Goal: Task Accomplishment & Management: Manage account settings

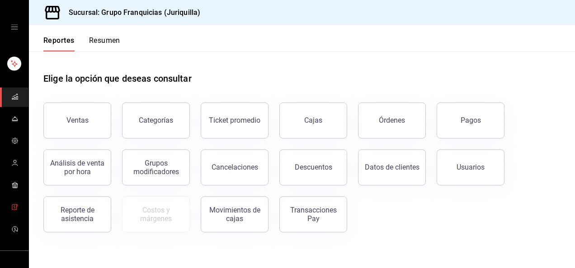
scroll to position [66, 0]
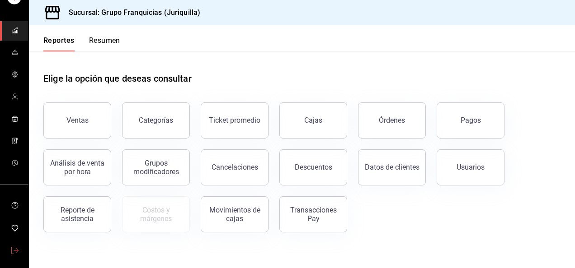
click at [11, 248] on icon "mailbox folders" at bounding box center [14, 250] width 7 height 7
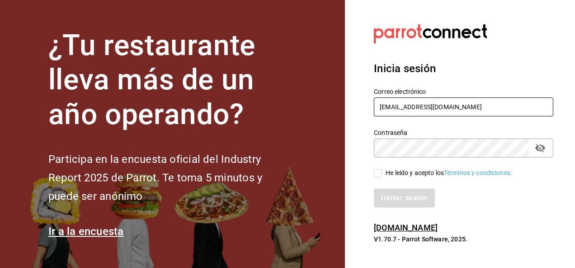
click at [432, 105] on input "[EMAIL_ADDRESS][DOMAIN_NAME]" at bounding box center [463, 107] width 179 height 19
type input "[EMAIL_ADDRESS][DOMAIN_NAME]"
click at [376, 175] on input "He leído y acepto los Términos y condiciones." at bounding box center [378, 173] width 8 height 8
checkbox input "true"
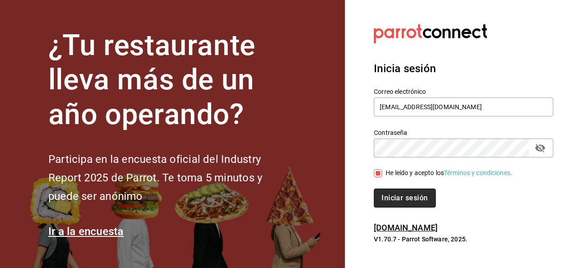
click at [407, 193] on button "Iniciar sesión" at bounding box center [404, 198] width 61 height 19
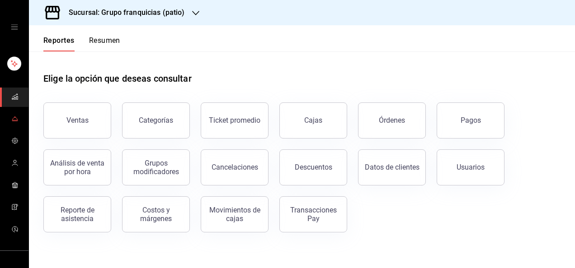
click at [13, 115] on icon "mailbox folders" at bounding box center [14, 118] width 7 height 7
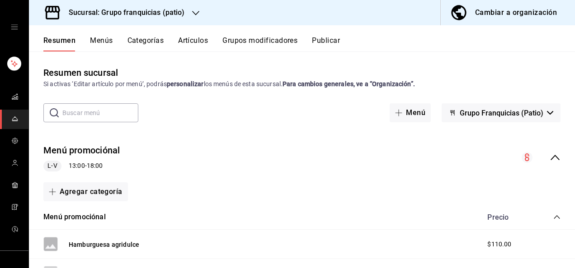
click at [197, 38] on button "Artículos" at bounding box center [193, 43] width 30 height 15
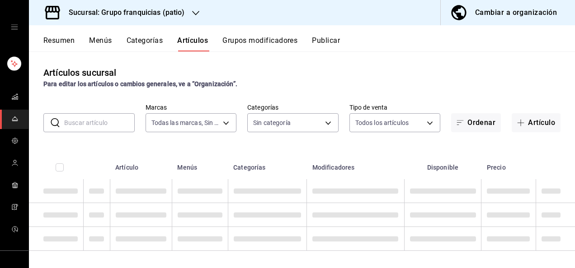
type input "e7eab595-ead1-4094-8dde-5ba67c403731"
type input "185f6c52-6460-4a33-8924-28c47dd79e14,2eafb6f7-fe5b-4d8f-948a-ac9ea2284456,e53fd…"
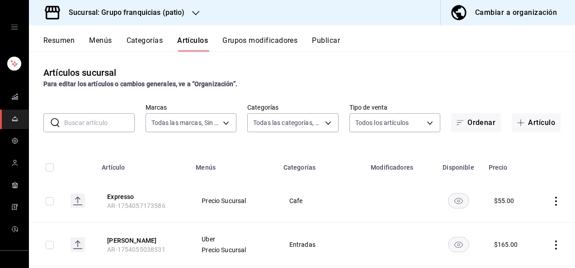
click at [134, 36] on div "Resumen Menús Categorías Artículos Grupos modificadores Publicar" at bounding box center [302, 38] width 546 height 26
click at [134, 36] on button "Categorías" at bounding box center [145, 43] width 37 height 15
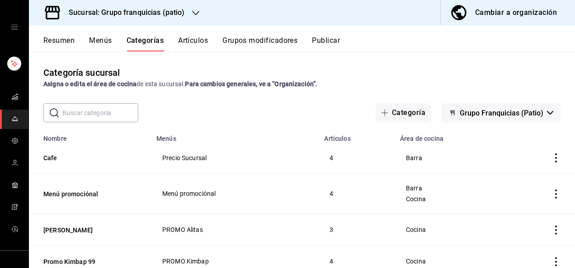
click at [192, 36] on button "Artículos" at bounding box center [193, 43] width 30 height 15
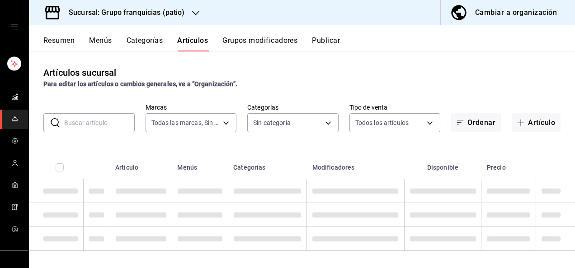
type input "e7eab595-ead1-4094-8dde-5ba67c403731"
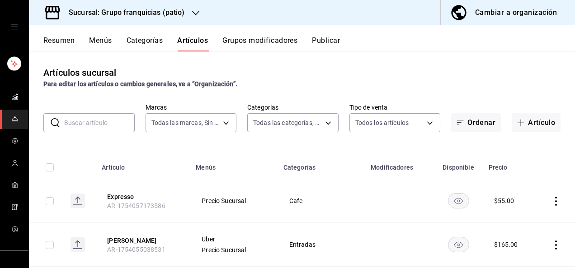
type input "185f6c52-6460-4a33-8924-28c47dd79e14,2eafb6f7-fe5b-4d8f-948a-ac9ea2284456,e53fd…"
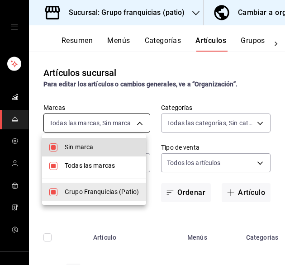
click at [108, 120] on body "Sucursal: Grupo franquicias (patio) Cambiar a organización Resumen Menús Catego…" at bounding box center [142, 132] width 285 height 265
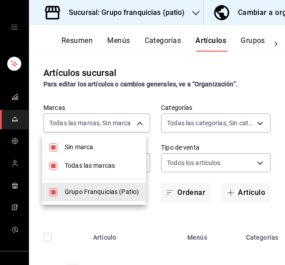
click at [162, 234] on div at bounding box center [142, 132] width 285 height 265
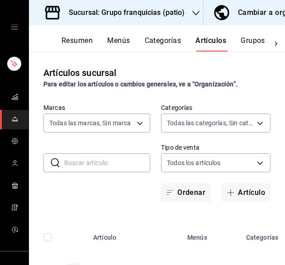
click at [121, 169] on input "text" at bounding box center [107, 163] width 86 height 18
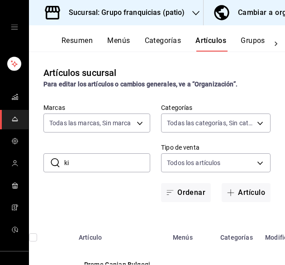
type input "k"
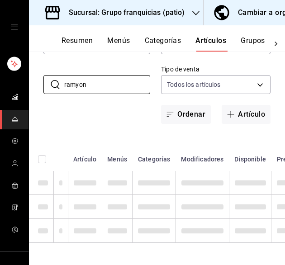
scroll to position [89, 0]
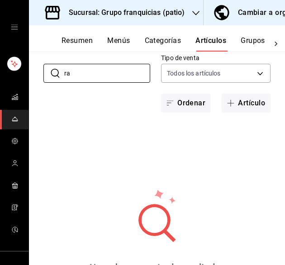
type input "r"
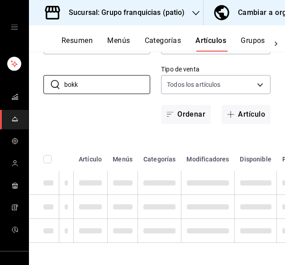
scroll to position [59, 0]
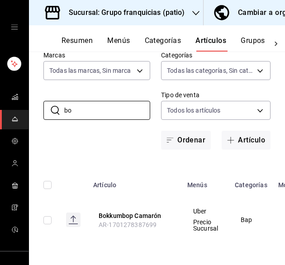
type input "b"
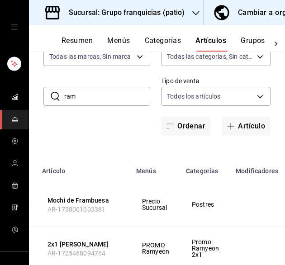
scroll to position [0, 0]
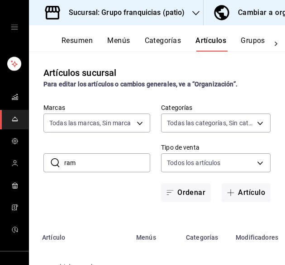
click at [111, 160] on input "ram" at bounding box center [107, 163] width 86 height 18
type input "r"
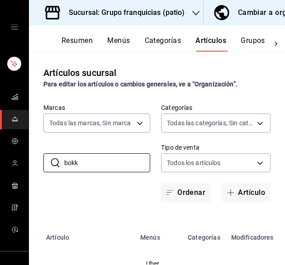
scroll to position [59, 0]
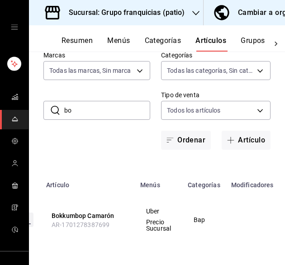
type input "b"
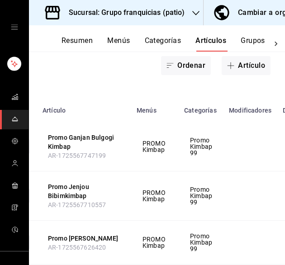
scroll to position [0, 0]
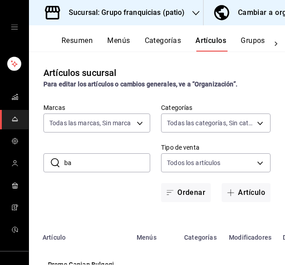
type input "b"
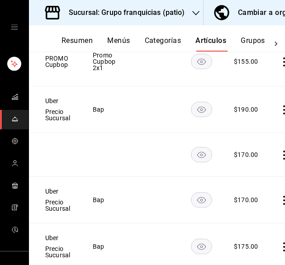
scroll to position [0, 171]
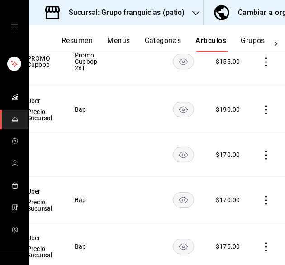
type input "cup"
click at [261, 152] on icon "actions" at bounding box center [265, 154] width 9 height 9
click at [234, 206] on li "Eliminar" at bounding box center [224, 212] width 54 height 19
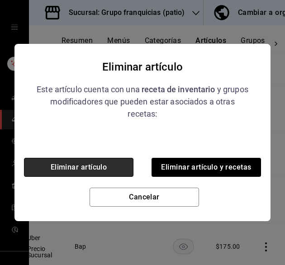
click at [126, 168] on button "Eliminar artículo" at bounding box center [78, 167] width 109 height 19
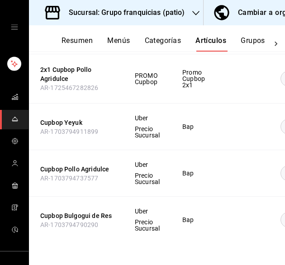
scroll to position [0, 58]
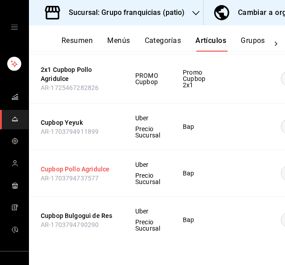
click at [103, 164] on button "Cupbop Pollo Agridulce" at bounding box center [77, 168] width 72 height 9
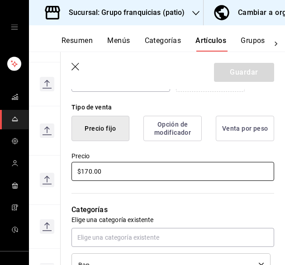
scroll to position [214, 0]
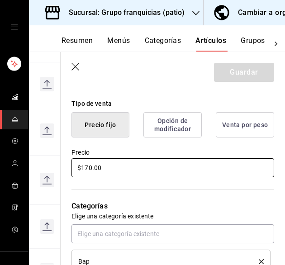
click at [186, 165] on input "$170.00" at bounding box center [172, 167] width 202 height 19
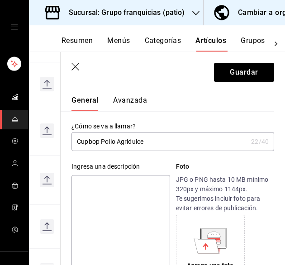
scroll to position [0, 0]
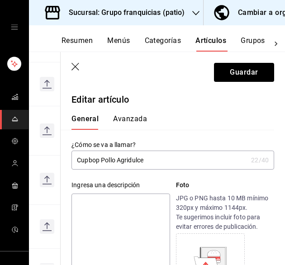
type input "$175.00"
click at [137, 118] on button "Avanzada" at bounding box center [130, 121] width 34 height 15
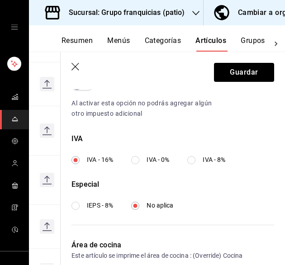
scroll to position [372, 0]
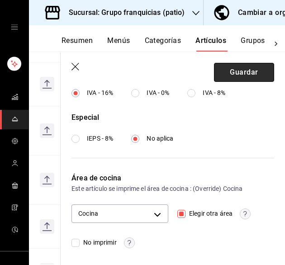
click at [258, 71] on button "Guardar" at bounding box center [244, 72] width 60 height 19
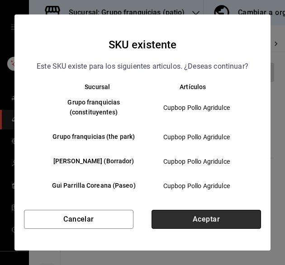
click at [193, 216] on button "Aceptar" at bounding box center [205, 219] width 109 height 19
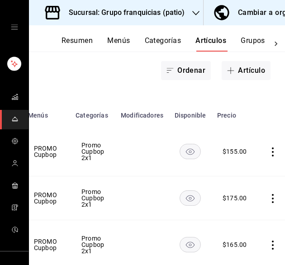
scroll to position [0, 171]
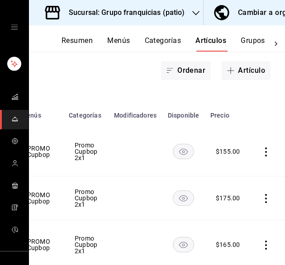
click at [261, 153] on icon "actions" at bounding box center [265, 151] width 9 height 9
click at [240, 204] on li "Eliminar" at bounding box center [224, 209] width 54 height 19
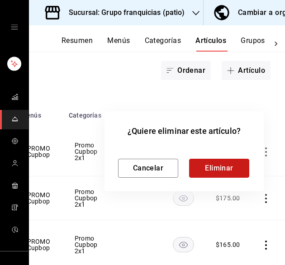
click at [224, 167] on button "Eliminar" at bounding box center [219, 168] width 60 height 19
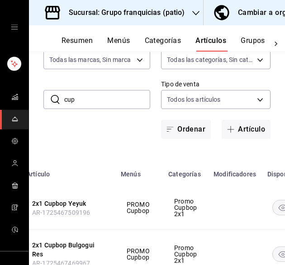
scroll to position [62, 0]
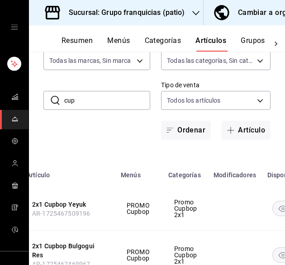
click at [108, 107] on input "cup" at bounding box center [107, 100] width 86 height 18
type input "c"
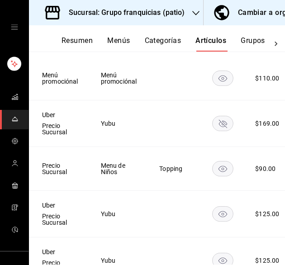
scroll to position [0, 196]
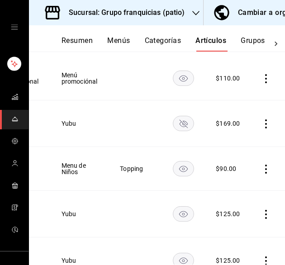
click at [261, 124] on icon "actions" at bounding box center [265, 123] width 9 height 9
click at [242, 178] on span "Eliminar" at bounding box center [231, 180] width 23 height 7
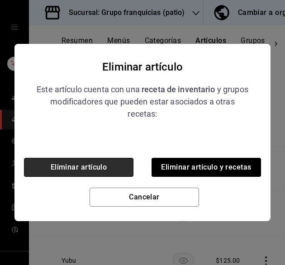
click at [121, 167] on button "Eliminar artículo" at bounding box center [78, 167] width 109 height 19
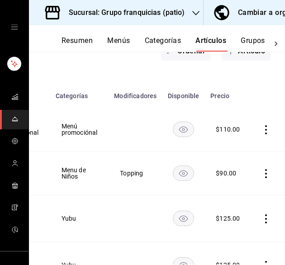
click at [261, 174] on icon "actions" at bounding box center [265, 173] width 9 height 9
click at [241, 229] on span "Eliminar" at bounding box center [231, 230] width 23 height 7
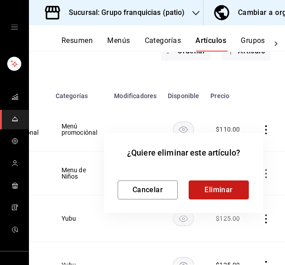
click at [229, 194] on button "Eliminar" at bounding box center [218, 189] width 60 height 19
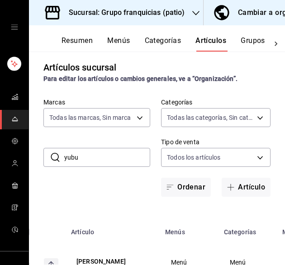
scroll to position [5, 0]
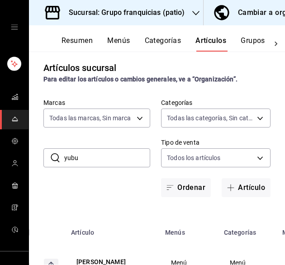
click at [112, 160] on input "yubu" at bounding box center [107, 158] width 86 height 18
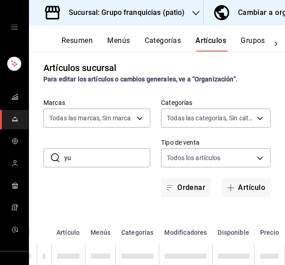
type input "y"
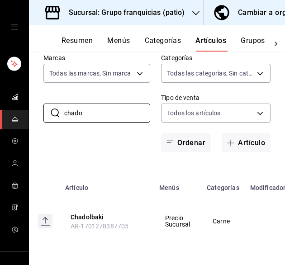
scroll to position [0, 0]
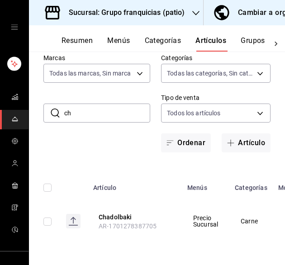
type input "c"
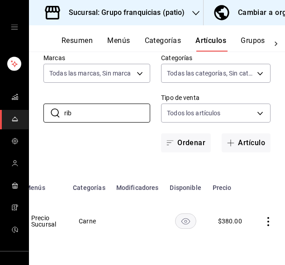
scroll to position [0, 169]
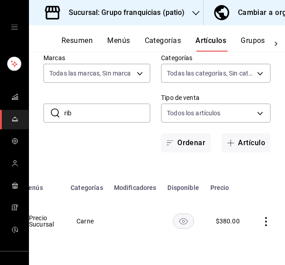
click at [122, 104] on input "rib" at bounding box center [107, 113] width 86 height 18
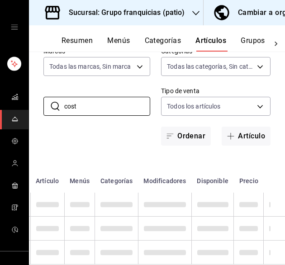
scroll to position [0, 47]
type input "c"
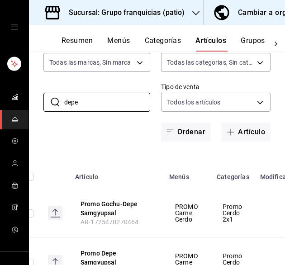
scroll to position [57, 0]
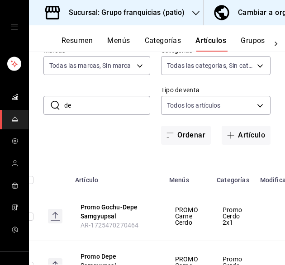
type input "d"
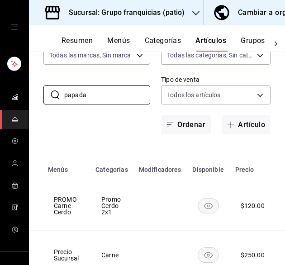
scroll to position [67, 0]
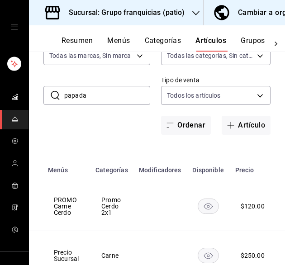
click at [129, 99] on input "papada" at bounding box center [107, 95] width 86 height 18
click at [129, 97] on input "papada" at bounding box center [107, 95] width 86 height 18
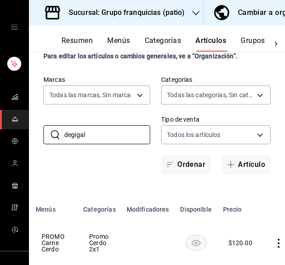
scroll to position [0, 0]
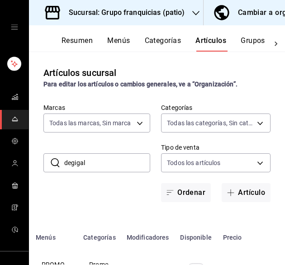
click at [118, 154] on input "degigal" at bounding box center [107, 163] width 86 height 18
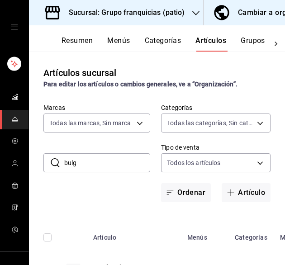
click at [121, 162] on input "bulg" at bounding box center [107, 163] width 86 height 18
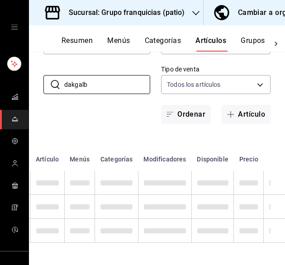
scroll to position [0, 47]
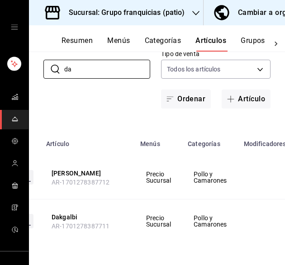
type input "d"
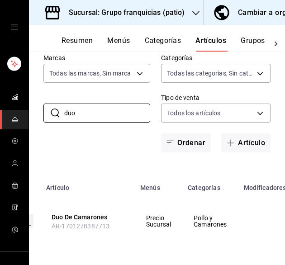
scroll to position [0, 46]
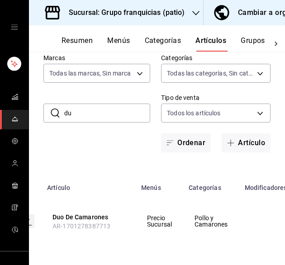
type input "d"
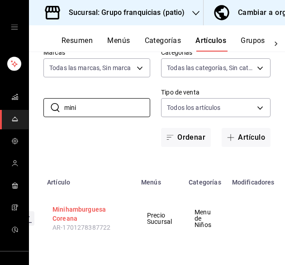
type input "mini"
click at [83, 214] on button "Minihamburguesa Coreana" at bounding box center [88, 214] width 72 height 18
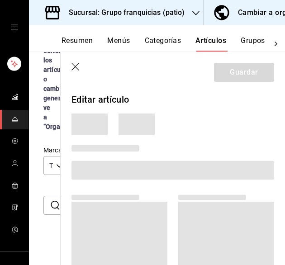
scroll to position [0, 23]
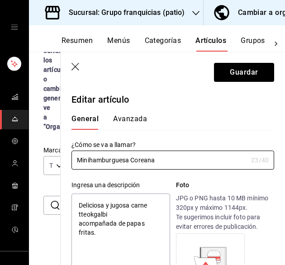
type textarea "x"
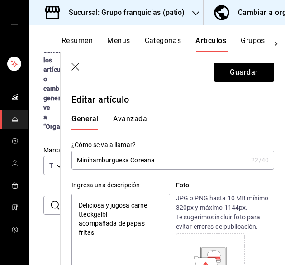
type input "Minihamburguesa Corean"
type textarea "x"
type input "Minihamburguesa [GEOGRAPHIC_DATA]"
type textarea "x"
type input "Minihamburguesa Core"
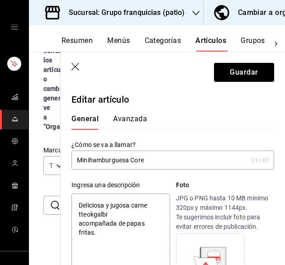
type textarea "x"
type input "Minihamburguesa Cor"
type textarea "x"
type input "Minihamburguesa Co"
type textarea "x"
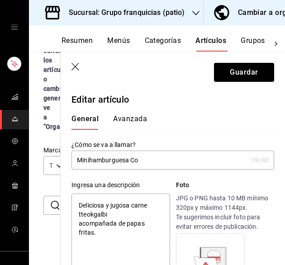
type input "Minihamburguesa C"
type textarea "x"
type input "Minihamburguesa"
type textarea "x"
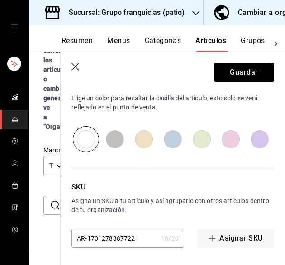
scroll to position [0, 0]
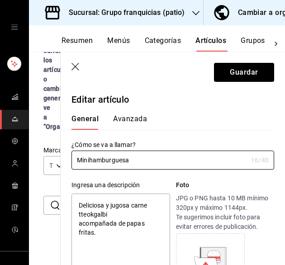
type input "Minihamburguesa"
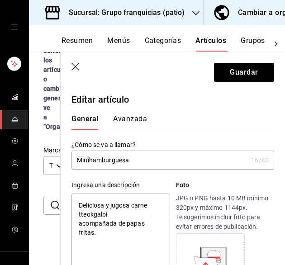
click at [134, 119] on button "Avanzada" at bounding box center [130, 121] width 34 height 15
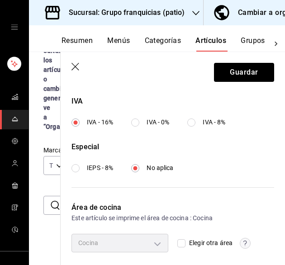
scroll to position [372, 0]
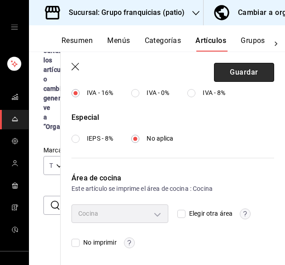
click at [242, 74] on button "Guardar" at bounding box center [244, 72] width 60 height 19
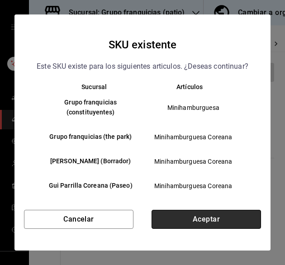
click at [199, 216] on button "Aceptar" at bounding box center [205, 219] width 109 height 19
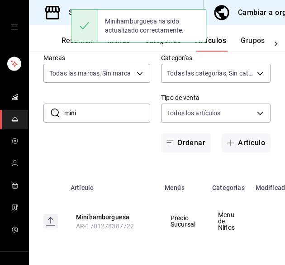
click at [115, 104] on input "mini" at bounding box center [107, 113] width 86 height 18
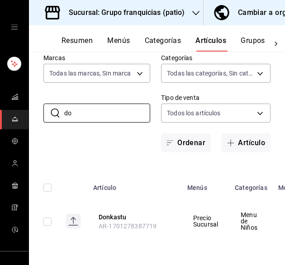
type input "d"
type input "pasta"
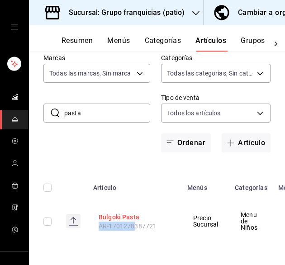
click at [133, 212] on th "Bulgoki Pasta AR-1701278387721" at bounding box center [135, 220] width 94 height 43
click at [133, 212] on button "Bulgoki Pasta" at bounding box center [135, 216] width 72 height 9
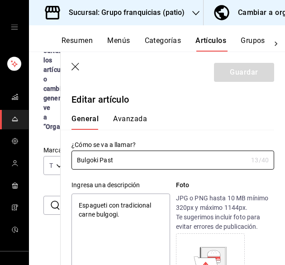
type input "Bulgoki Pas"
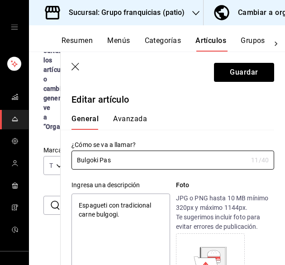
type textarea "x"
type input "B"
type textarea "x"
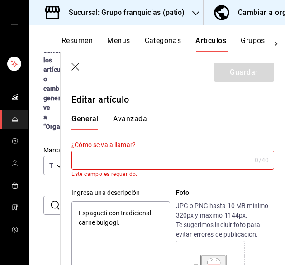
type input "P"
type textarea "x"
type input "Pa"
type textarea "x"
type input "Pas"
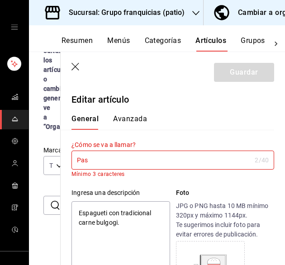
type textarea "x"
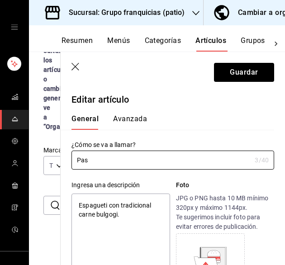
type input "Past"
type textarea "x"
type input "Pasta"
type textarea "x"
type input "Pasta"
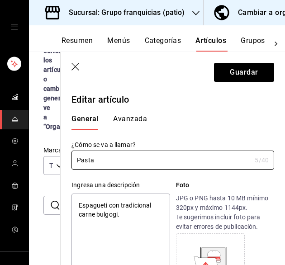
type textarea "x"
type input "Pasta b"
type textarea "x"
type input "Pasta bu"
type textarea "x"
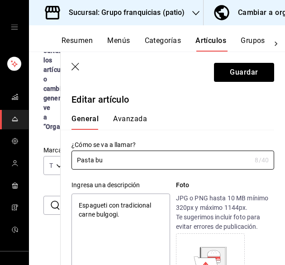
type input "Pasta bul"
type textarea "x"
type input "Pasta bulg"
type textarea "x"
type input "Pasta bulgo"
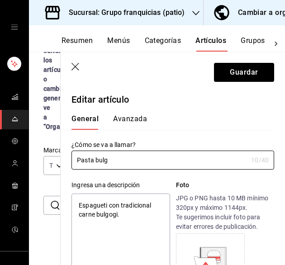
type textarea "x"
type input "Pasta bulgog"
type textarea "x"
type input "Pasta bulgogi"
type textarea "x"
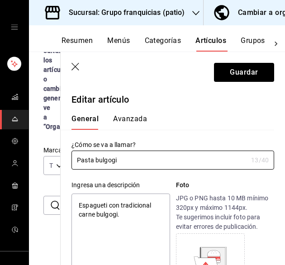
type input "Pasta bulgogi"
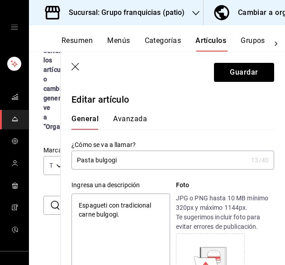
click at [132, 169] on div "Ingresa una descripción Espagueti con tradicional carne bulgogi. x 40 /125 ​ Fo…" at bounding box center [167, 235] width 213 height 132
click at [130, 120] on button "Avanzada" at bounding box center [130, 121] width 34 height 15
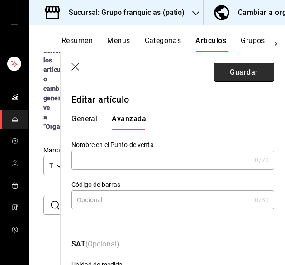
click at [235, 77] on button "Guardar" at bounding box center [244, 72] width 60 height 19
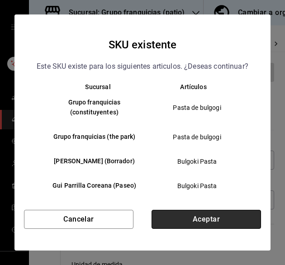
click at [213, 220] on button "Aceptar" at bounding box center [205, 219] width 109 height 19
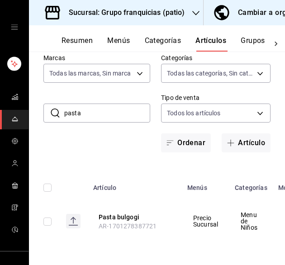
click at [99, 104] on input "pasta" at bounding box center [107, 113] width 86 height 18
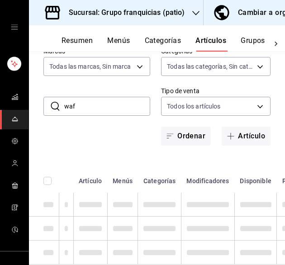
type input "waf"
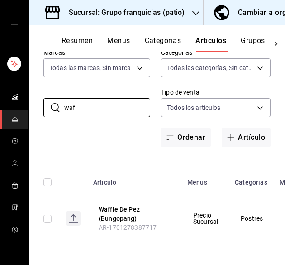
click at [124, 202] on th "Waffle De Pez (Bungopang) AR-1701278387717" at bounding box center [135, 218] width 94 height 49
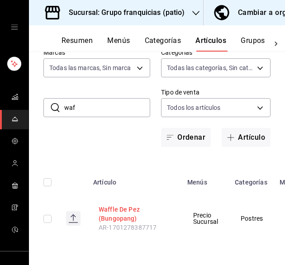
click at [135, 207] on button "Waffle De Pez (Bungopang)" at bounding box center [135, 214] width 72 height 18
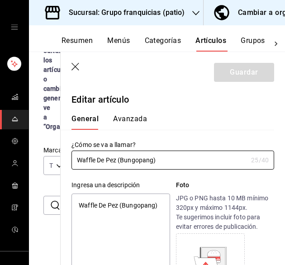
type textarea "x"
type input "$95.00"
type input "E48"
type input "90101500"
radio input "true"
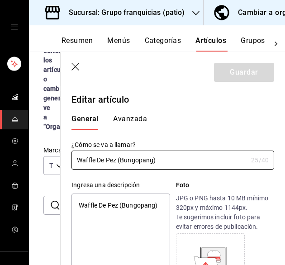
radio input "true"
type input "fd6e740c-5199-4626-96e3-269e26b5a606"
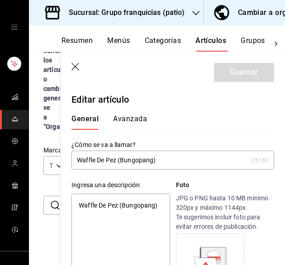
click at [135, 121] on button "Avanzada" at bounding box center [130, 121] width 34 height 15
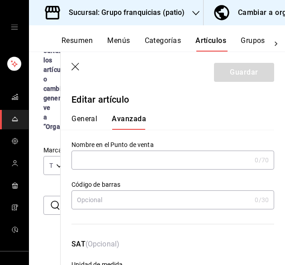
click at [77, 65] on icon "button" at bounding box center [75, 67] width 9 height 9
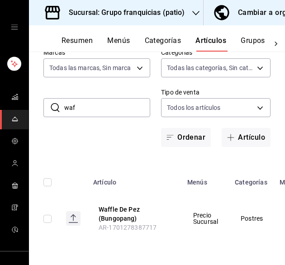
click at [113, 103] on input "waf" at bounding box center [107, 108] width 86 height 18
type input "w"
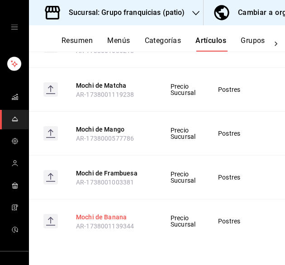
scroll to position [0, 22]
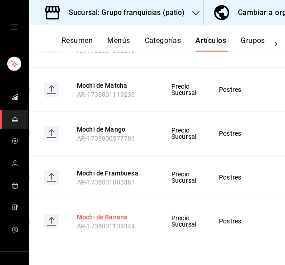
type input "moch"
click at [118, 212] on button "Mochi de Banana" at bounding box center [113, 216] width 72 height 9
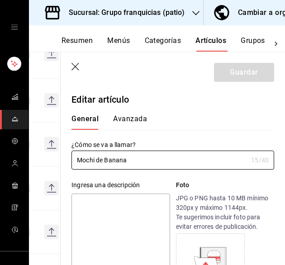
type input "$55.00"
click at [133, 120] on button "Avanzada" at bounding box center [130, 121] width 34 height 15
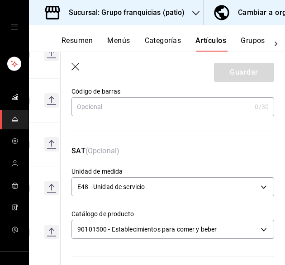
scroll to position [70, 0]
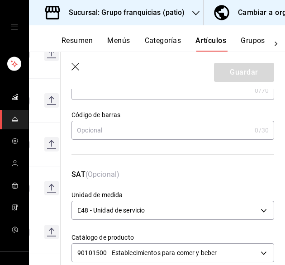
click at [74, 64] on icon "button" at bounding box center [75, 67] width 9 height 9
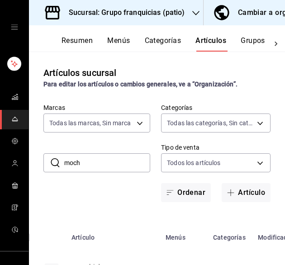
click at [157, 45] on button "Categorías" at bounding box center [163, 43] width 37 height 15
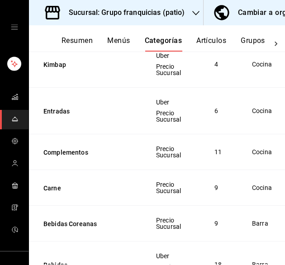
scroll to position [598, 0]
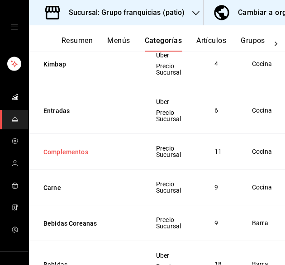
click at [80, 150] on button "Complementos" at bounding box center [88, 151] width 90 height 9
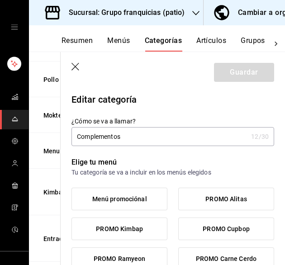
click at [75, 68] on icon "button" at bounding box center [75, 67] width 9 height 9
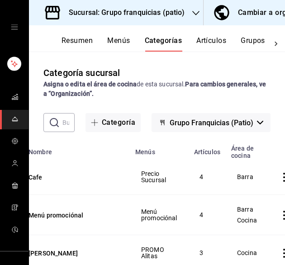
click at [219, 47] on button "Artículos" at bounding box center [211, 43] width 30 height 15
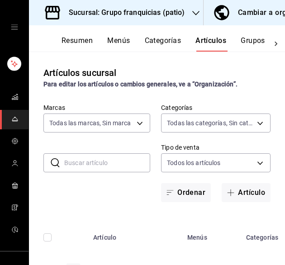
type input "e7eab595-ead1-4094-8dde-5ba67c403731"
type input "185f6c52-6460-4a33-8924-28c47dd79e14,2eafb6f7-fe5b-4d8f-948a-ac9ea2284456,e53fd…"
click at [107, 165] on input "text" at bounding box center [107, 163] width 86 height 18
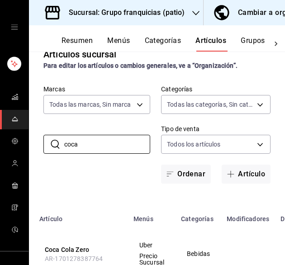
scroll to position [17, 0]
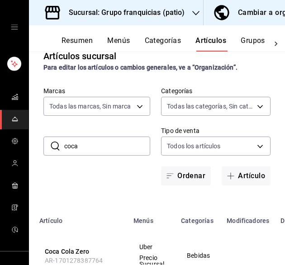
click at [114, 154] on input "coca" at bounding box center [107, 146] width 86 height 18
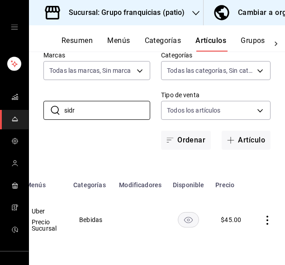
scroll to position [0, 47]
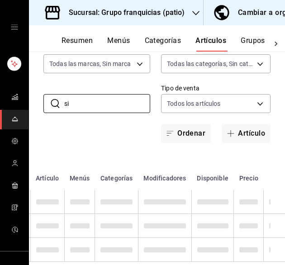
type input "s"
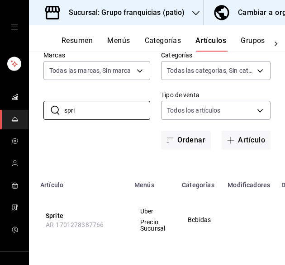
scroll to position [0, 52]
type input "s"
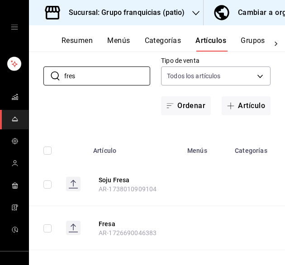
scroll to position [0, 0]
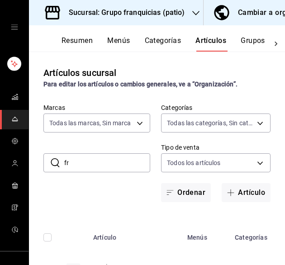
type input "f"
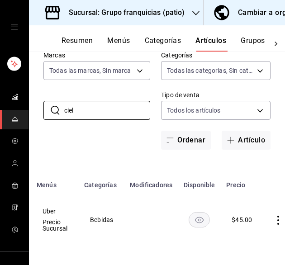
scroll to position [0, 151]
type input "c"
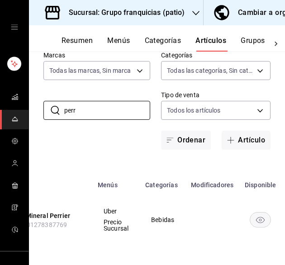
scroll to position [0, 89]
type input "p"
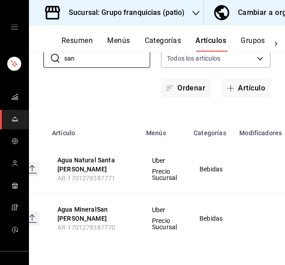
scroll to position [1, 0]
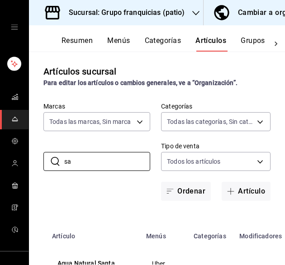
type input "s"
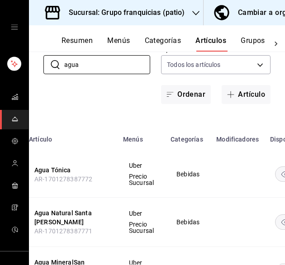
scroll to position [0, 64]
type input "a"
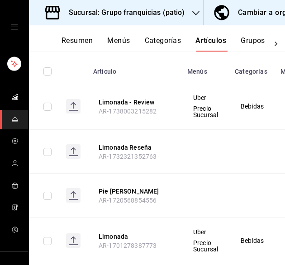
scroll to position [0, 169]
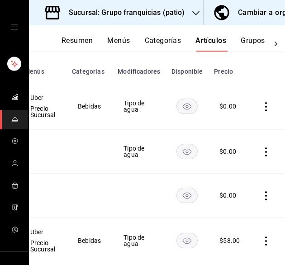
click at [262, 150] on icon "actions" at bounding box center [265, 151] width 9 height 9
click at [238, 206] on span "Eliminar" at bounding box center [231, 209] width 23 height 7
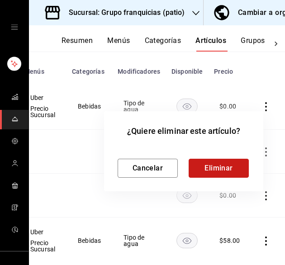
click at [209, 169] on button "Eliminar" at bounding box center [218, 168] width 60 height 19
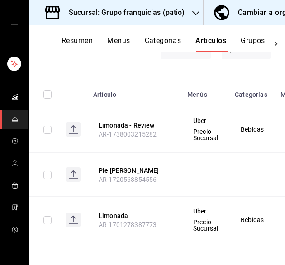
scroll to position [0, 0]
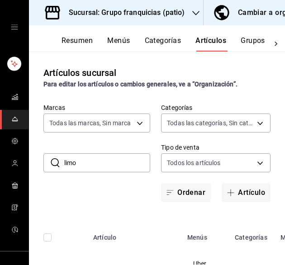
click at [83, 160] on input "limo" at bounding box center [107, 163] width 86 height 18
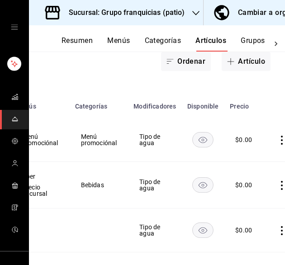
scroll to position [0, 193]
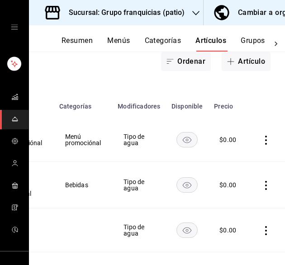
click at [261, 233] on icon "actions" at bounding box center [265, 230] width 9 height 9
click at [239, 241] on span "Eliminar" at bounding box center [231, 240] width 23 height 7
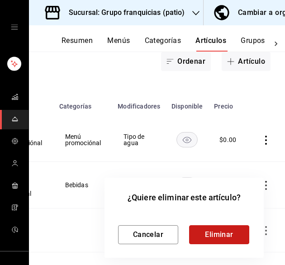
click at [221, 234] on button "Eliminar" at bounding box center [219, 234] width 60 height 19
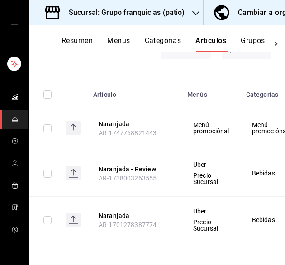
scroll to position [0, 0]
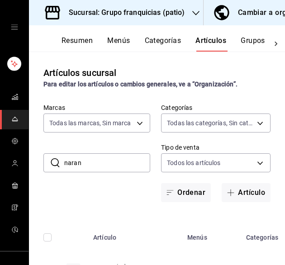
click at [117, 162] on input "naran" at bounding box center [107, 163] width 86 height 18
click at [117, 161] on input "naran" at bounding box center [107, 163] width 86 height 18
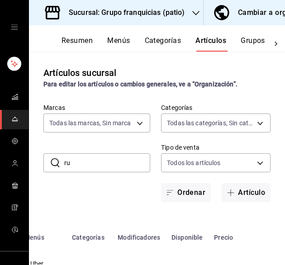
type input "r"
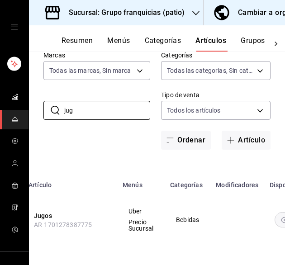
scroll to position [0, 56]
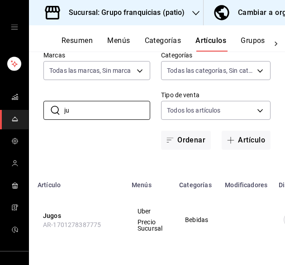
type input "j"
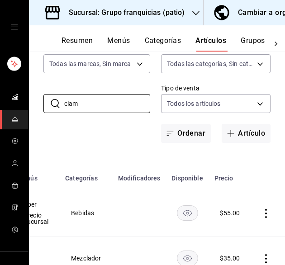
scroll to position [0, 0]
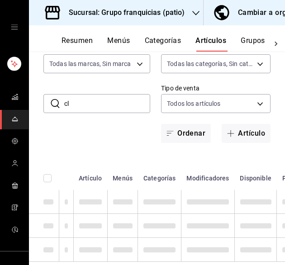
type input "c"
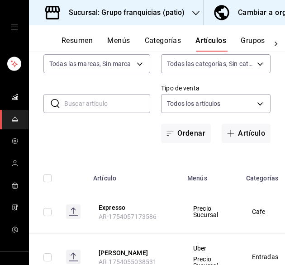
click at [166, 39] on button "Categorías" at bounding box center [163, 43] width 37 height 15
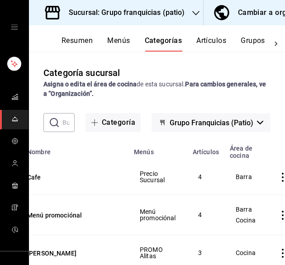
click at [211, 36] on button "Artículos" at bounding box center [211, 43] width 30 height 15
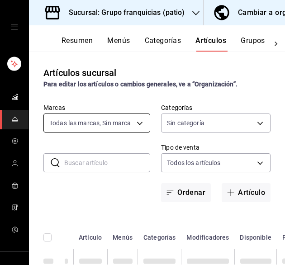
type input "e7eab595-ead1-4094-8dde-5ba67c403731"
type input "185f6c52-6460-4a33-8924-28c47dd79e14,2eafb6f7-fe5b-4d8f-948a-ac9ea2284456,e53fd…"
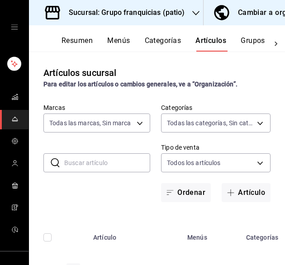
click at [95, 161] on input "text" at bounding box center [107, 163] width 86 height 18
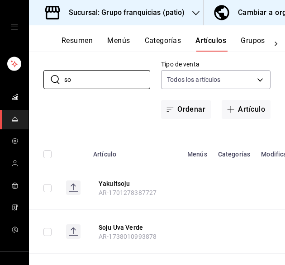
type input "s"
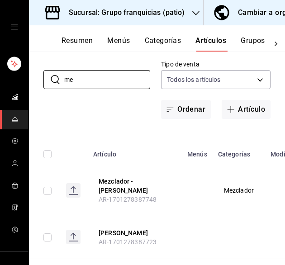
type input "m"
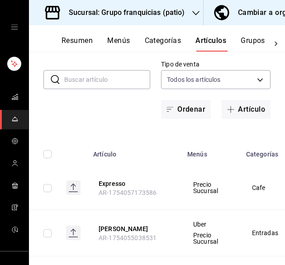
click at [114, 77] on input "text" at bounding box center [107, 79] width 86 height 18
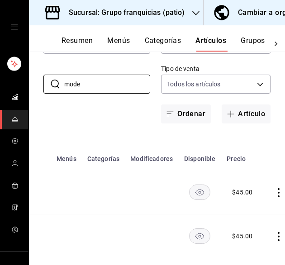
scroll to position [0, 148]
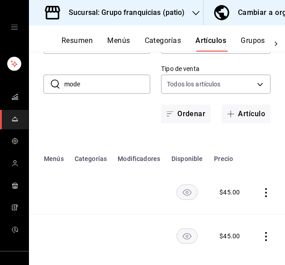
click at [177, 192] on rect "availability-product" at bounding box center [187, 191] width 21 height 15
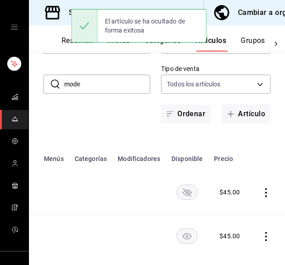
click at [179, 234] on rect "availability-product" at bounding box center [187, 235] width 21 height 15
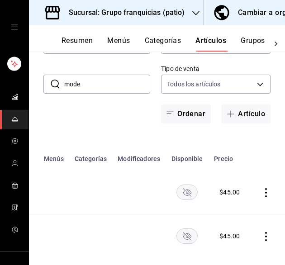
click at [108, 84] on input "mode" at bounding box center [107, 84] width 86 height 18
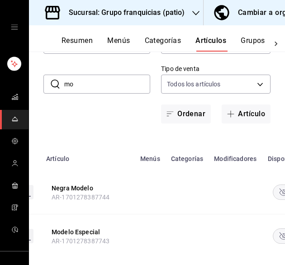
type input "m"
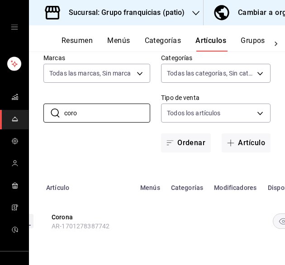
scroll to position [0, 148]
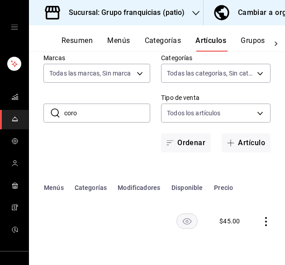
click at [177, 214] on rect "availability-product" at bounding box center [187, 220] width 21 height 15
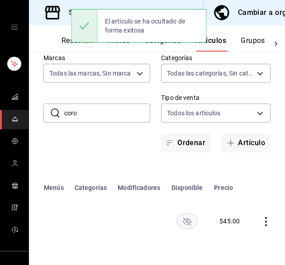
click at [103, 111] on input "coro" at bounding box center [107, 113] width 86 height 18
type input "c"
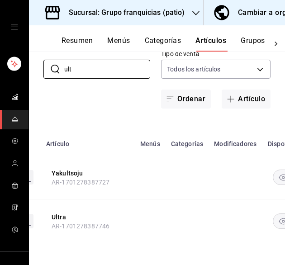
scroll to position [0, 152]
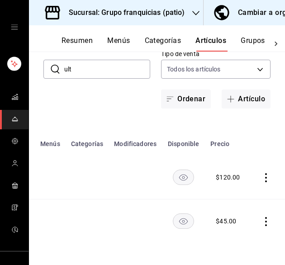
click at [178, 206] on td at bounding box center [183, 221] width 43 height 44
click at [178, 213] on rect "availability-product" at bounding box center [183, 220] width 21 height 15
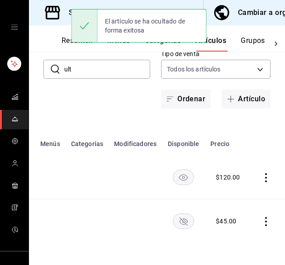
click at [174, 171] on rect "availability-product" at bounding box center [183, 176] width 21 height 15
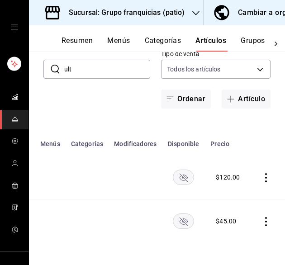
click at [95, 60] on input "ult" at bounding box center [107, 69] width 86 height 18
type input "u"
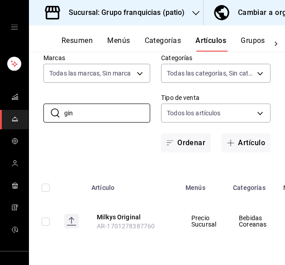
scroll to position [0, 0]
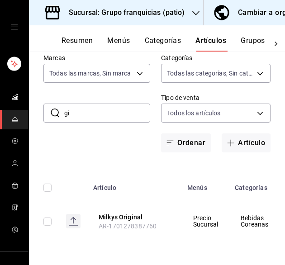
type input "g"
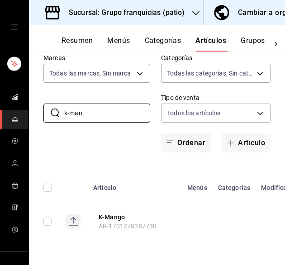
scroll to position [0, 152]
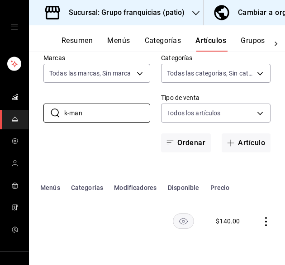
click at [174, 213] on rect "availability-product" at bounding box center [183, 220] width 21 height 15
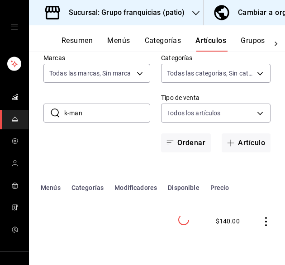
scroll to position [0, 150]
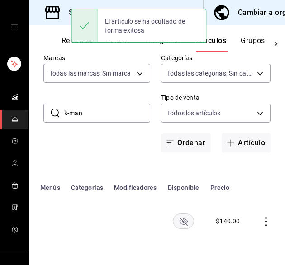
click at [94, 107] on input "k-man" at bounding box center [107, 113] width 86 height 18
type input "k"
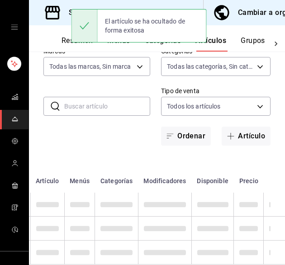
scroll to position [0, 47]
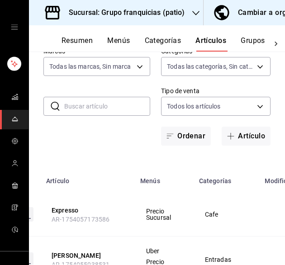
type input "o"
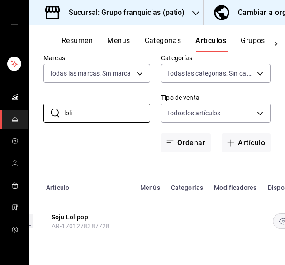
scroll to position [0, 152]
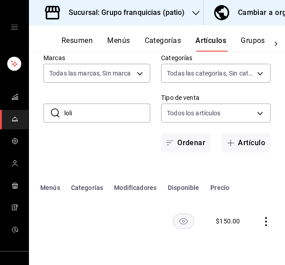
click at [179, 218] on icon "availability-product" at bounding box center [183, 221] width 9 height 6
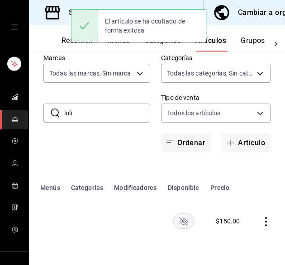
click at [99, 104] on input "loli" at bounding box center [107, 113] width 86 height 18
type input "l"
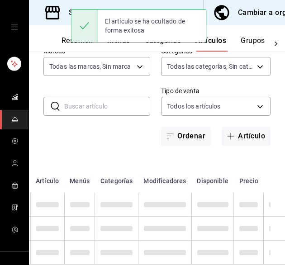
scroll to position [0, 47]
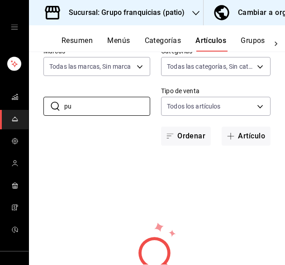
type input "p"
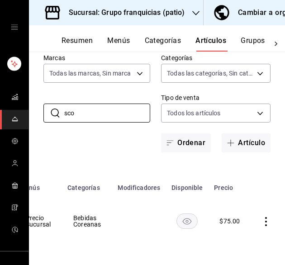
scroll to position [0, 170]
type input "s"
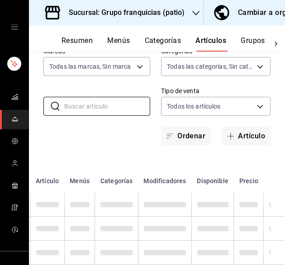
scroll to position [0, 47]
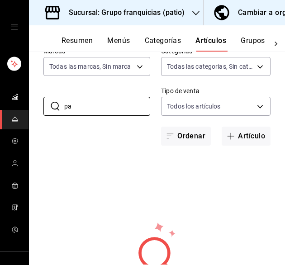
type input "p"
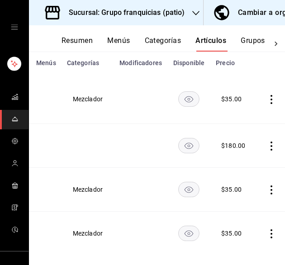
scroll to position [0, 162]
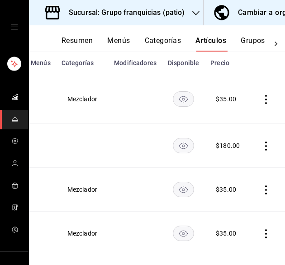
click at [175, 138] on rect "availability-product" at bounding box center [183, 145] width 21 height 15
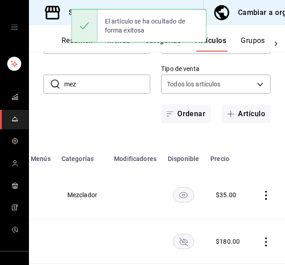
scroll to position [73, 0]
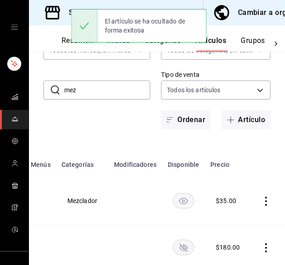
click at [95, 93] on input "mez" at bounding box center [107, 90] width 86 height 18
type input "m"
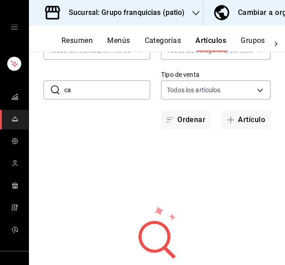
type input "c"
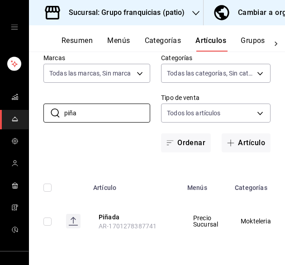
scroll to position [0, 176]
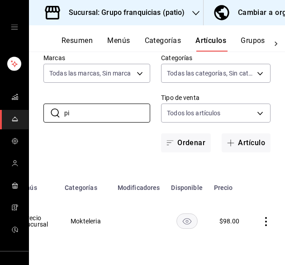
type input "p"
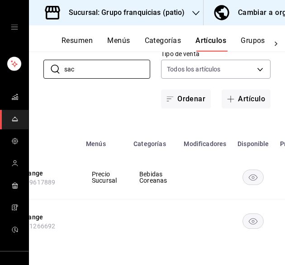
scroll to position [0, 173]
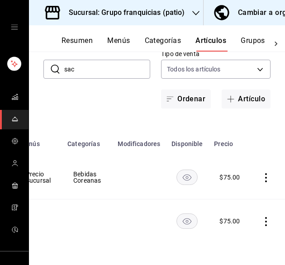
click at [265, 174] on icon "actions" at bounding box center [266, 177] width 2 height 9
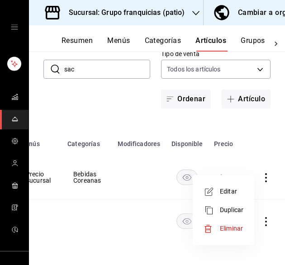
click at [237, 228] on span "Eliminar" at bounding box center [231, 228] width 23 height 7
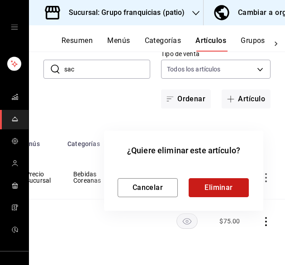
click at [230, 194] on button "Eliminar" at bounding box center [218, 187] width 60 height 19
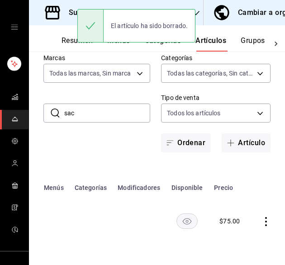
scroll to position [56, 0]
click at [261, 217] on icon "actions" at bounding box center [265, 221] width 9 height 9
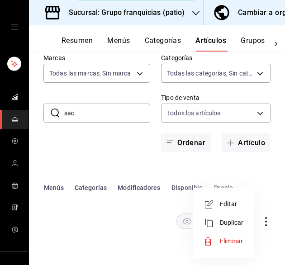
click at [237, 242] on span "Eliminar" at bounding box center [231, 240] width 23 height 7
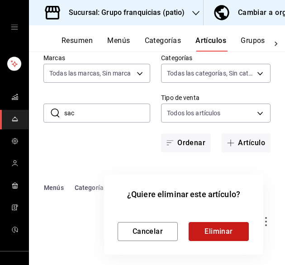
click at [208, 234] on button "Eliminar" at bounding box center [218, 231] width 60 height 19
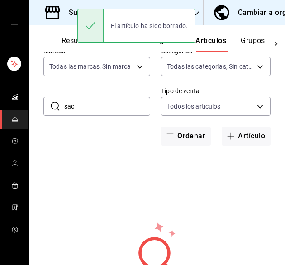
click at [95, 108] on input "sac" at bounding box center [107, 106] width 86 height 18
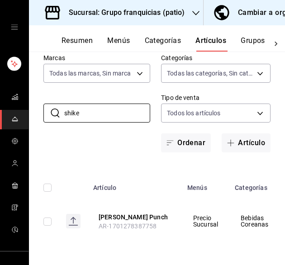
scroll to position [0, 173]
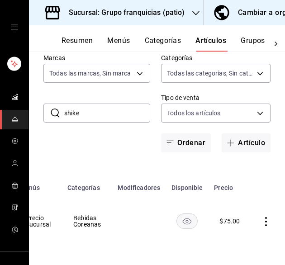
click at [261, 217] on icon "actions" at bounding box center [265, 221] width 9 height 9
click at [239, 240] on span "Eliminar" at bounding box center [231, 240] width 23 height 7
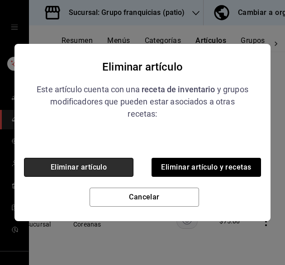
click at [113, 164] on button "Eliminar artículo" at bounding box center [78, 167] width 109 height 19
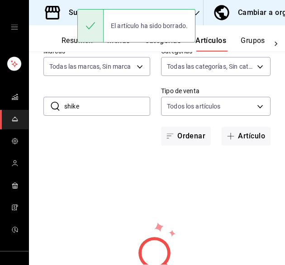
click at [122, 109] on input "shike" at bounding box center [107, 106] width 86 height 18
type input "s"
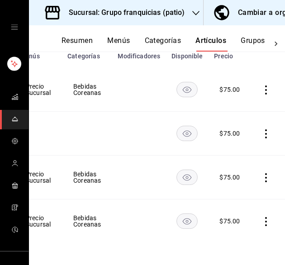
click at [256, 132] on td at bounding box center [267, 134] width 34 height 44
click at [261, 130] on icon "actions" at bounding box center [265, 133] width 9 height 9
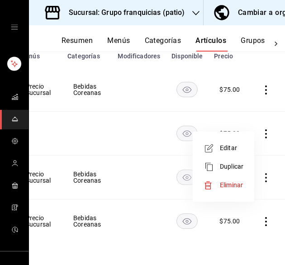
click at [240, 188] on span "Eliminar" at bounding box center [231, 184] width 23 height 7
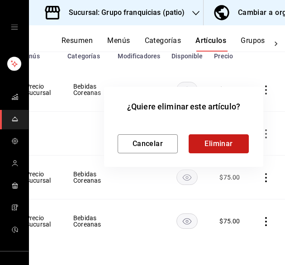
click at [232, 142] on button "Eliminar" at bounding box center [218, 143] width 60 height 19
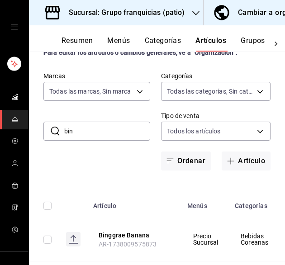
scroll to position [31, 0]
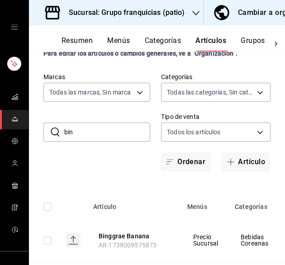
click at [100, 131] on input "bin" at bounding box center [107, 132] width 86 height 18
type input "b"
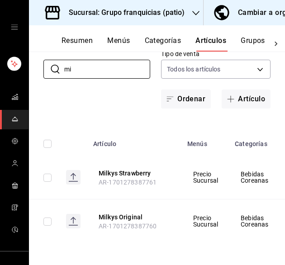
type input "m"
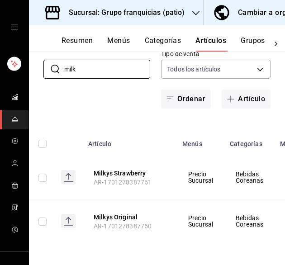
scroll to position [0, 0]
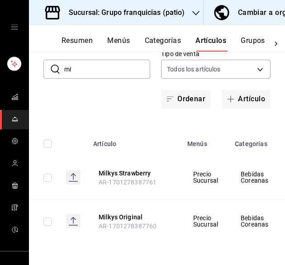
type input "m"
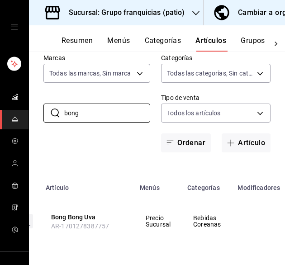
scroll to position [0, 45]
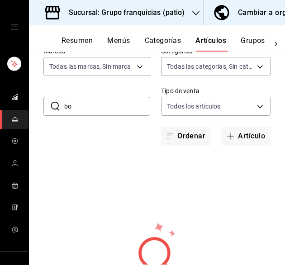
type input "b"
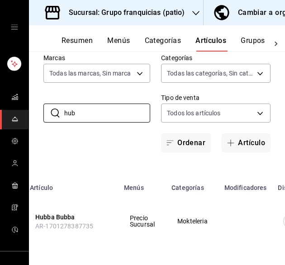
scroll to position [0, 44]
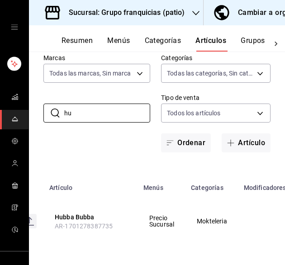
type input "h"
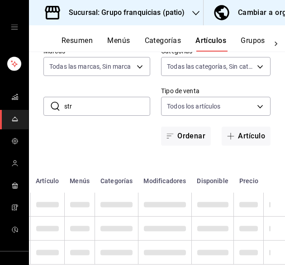
scroll to position [0, 47]
type input "s"
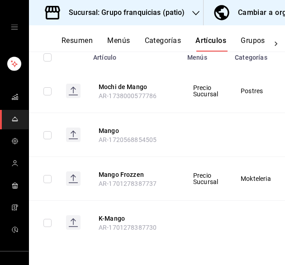
scroll to position [0, 179]
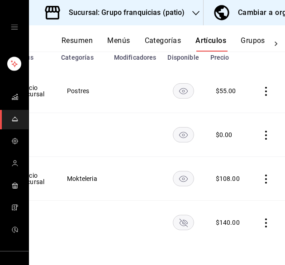
click at [261, 224] on icon "actions" at bounding box center [265, 222] width 9 height 9
click at [97, 217] on div at bounding box center [142, 132] width 285 height 265
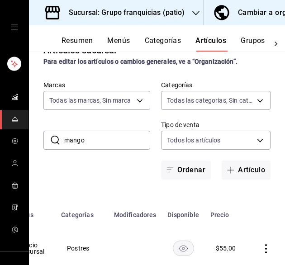
scroll to position [22, 0]
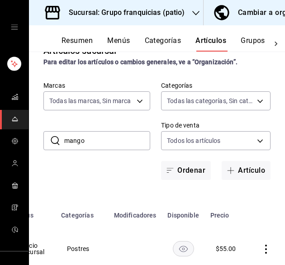
click at [102, 137] on input "mango" at bounding box center [107, 141] width 86 height 18
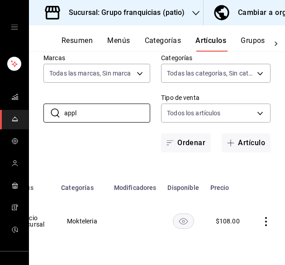
scroll to position [0, 0]
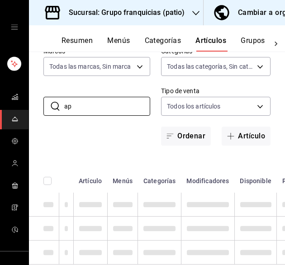
type input "a"
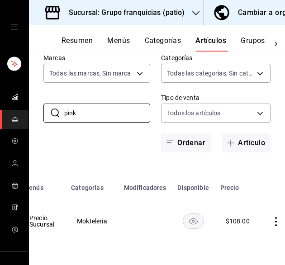
scroll to position [0, 179]
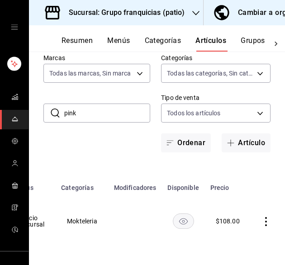
click at [126, 107] on input "pink" at bounding box center [107, 113] width 86 height 18
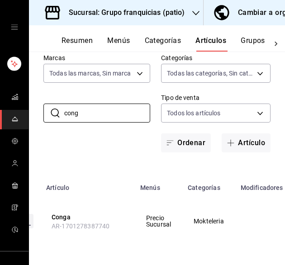
scroll to position [0, 176]
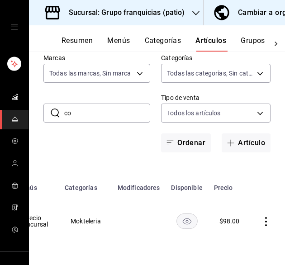
type input "c"
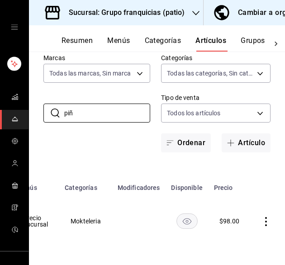
type input "piñ"
drag, startPoint x: 123, startPoint y: 187, endPoint x: 136, endPoint y: 180, distance: 14.6
click at [136, 180] on th "Modificadores" at bounding box center [138, 184] width 53 height 29
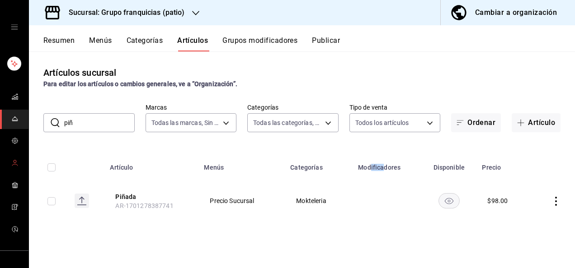
click at [15, 169] on span "mailbox folders" at bounding box center [14, 164] width 7 height 12
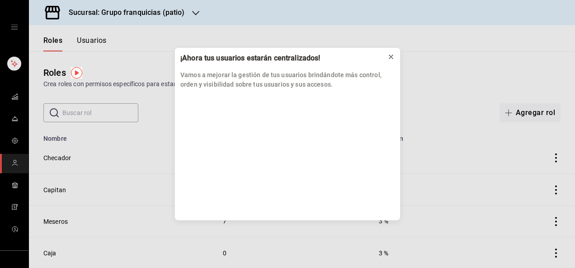
click at [392, 57] on icon at bounding box center [390, 56] width 7 height 7
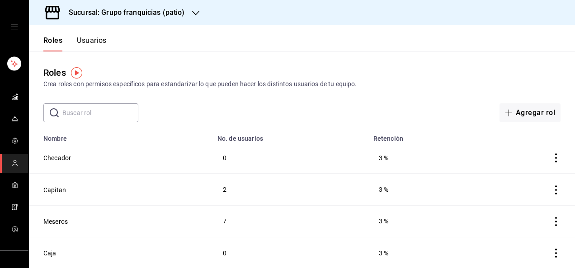
click at [97, 42] on button "Usuarios" at bounding box center [92, 43] width 30 height 15
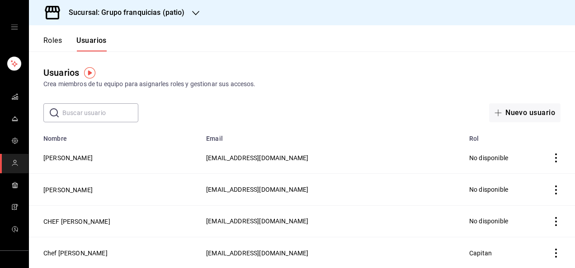
scroll to position [66, 0]
click at [14, 257] on span "mailbox folders" at bounding box center [14, 251] width 7 height 12
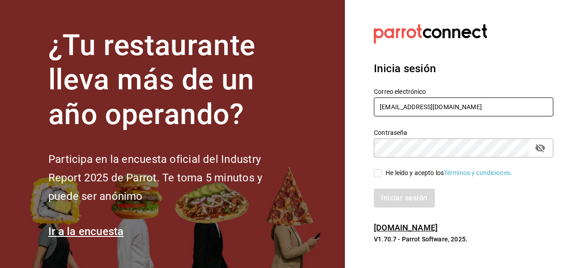
click at [441, 108] on input "[EMAIL_ADDRESS][DOMAIN_NAME]" at bounding box center [463, 107] width 179 height 19
type input "[PERSON_NAME][EMAIL_ADDRESS][DOMAIN_NAME]"
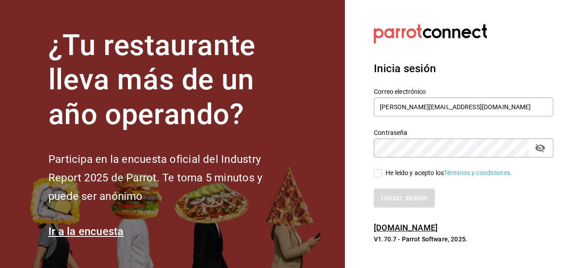
click at [377, 173] on input "He leído y acepto los Términos y condiciones." at bounding box center [378, 173] width 8 height 8
checkbox input "true"
click at [392, 202] on button "Iniciar sesión" at bounding box center [404, 198] width 61 height 19
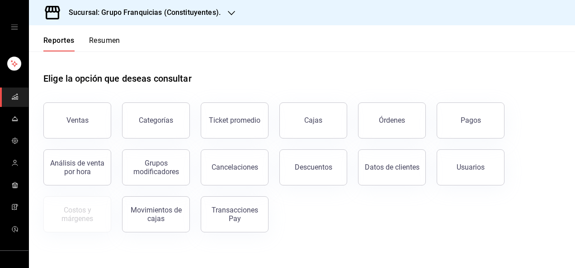
click at [152, 21] on div "Sucursal: Grupo Franquicias (Constituyentes)." at bounding box center [137, 12] width 202 height 25
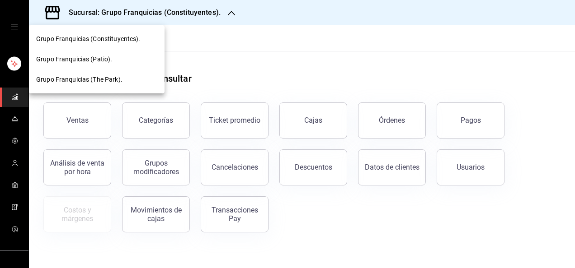
click at [109, 61] on span "Grupo Franquicias (Patio)." at bounding box center [74, 59] width 76 height 9
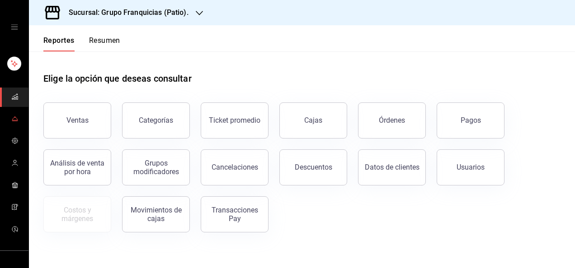
click at [18, 117] on link "mailbox folders" at bounding box center [14, 119] width 28 height 19
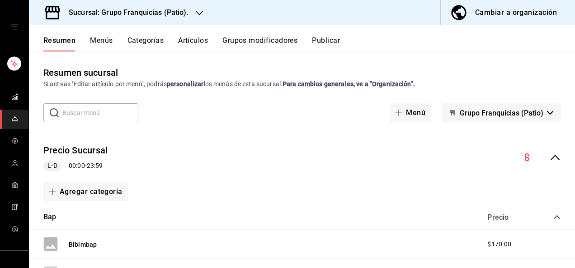
click at [197, 47] on button "Artículos" at bounding box center [193, 43] width 30 height 15
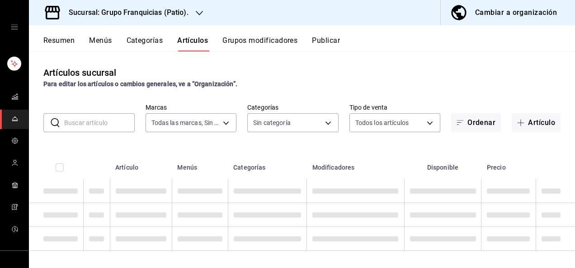
type input "5bdd948c-2695-4064-ac33-13a91c052da4"
type input "a5e45834-96d3-4dc4-b1a7-3ed554f5bbd2,47c40de9-decd-4d8d-bfa9-37ee08715376,a69b4…"
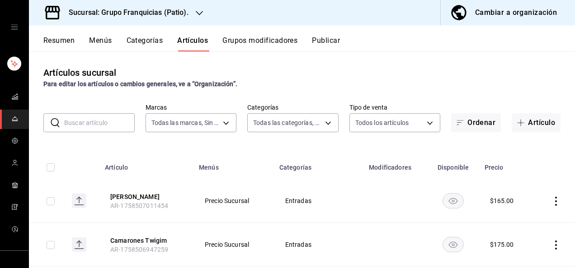
click at [106, 125] on input "text" at bounding box center [99, 123] width 70 height 18
type input "p"
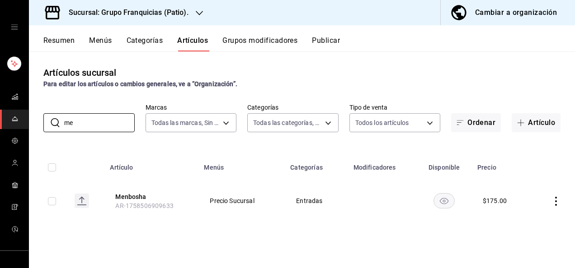
type input "m"
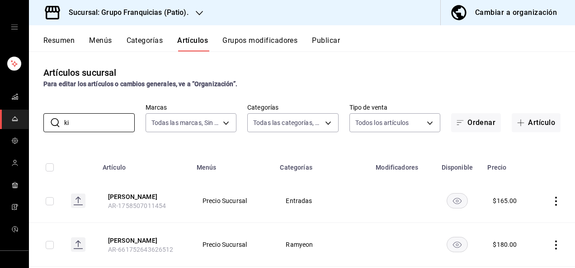
type input "k"
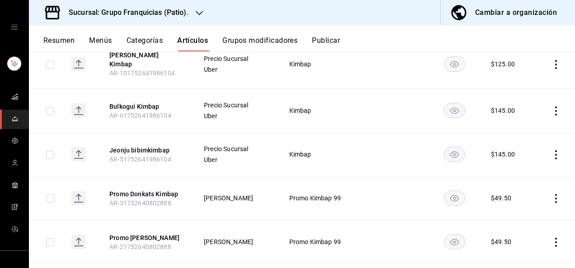
scroll to position [185, 0]
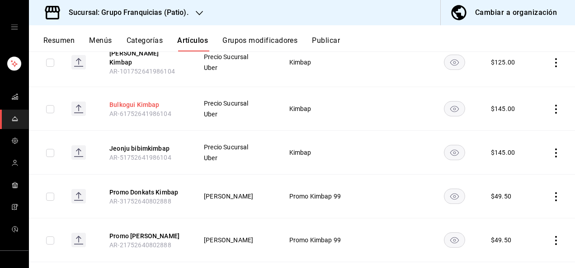
type input "kimba"
click at [134, 100] on button "Bulkogui Kimbap" at bounding box center [145, 104] width 72 height 9
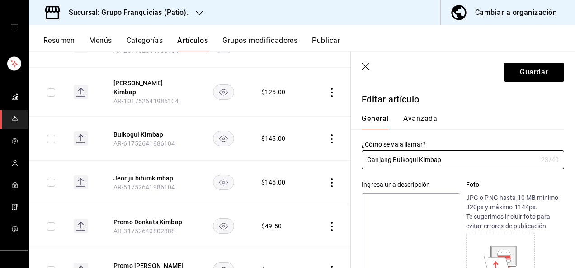
type input "Ganjang Bulkogui Kimbap"
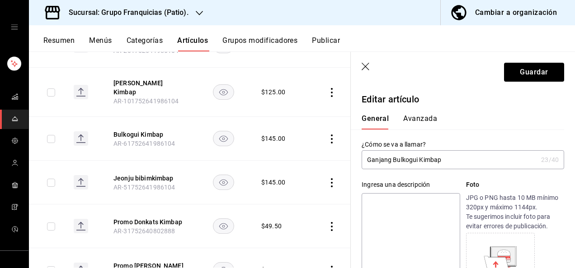
click at [428, 120] on button "Avanzada" at bounding box center [420, 121] width 34 height 15
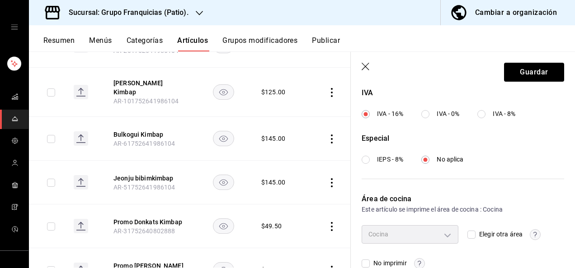
scroll to position [369, 0]
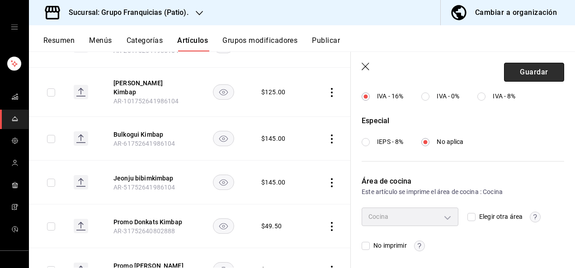
click at [524, 72] on button "Guardar" at bounding box center [534, 72] width 60 height 19
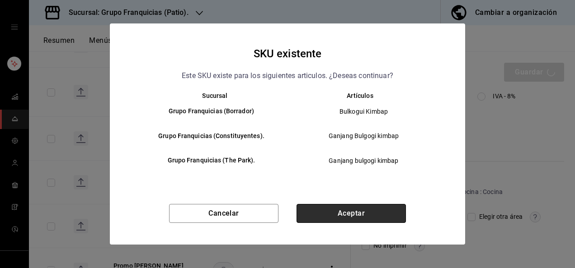
click at [401, 217] on button "Aceptar" at bounding box center [350, 213] width 109 height 19
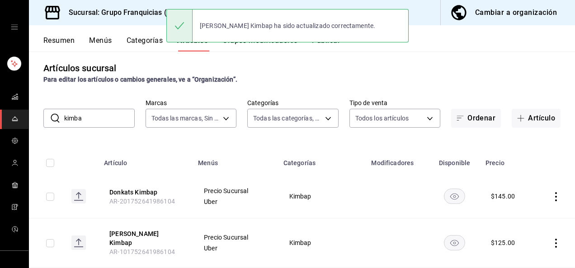
click at [119, 117] on input "kimba" at bounding box center [99, 118] width 70 height 18
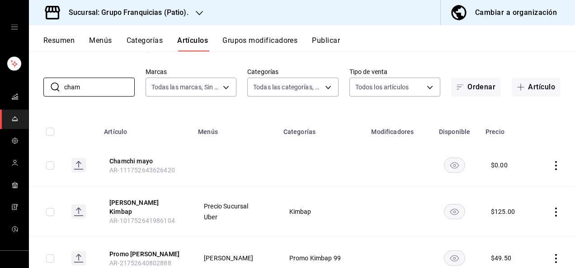
scroll to position [64, 0]
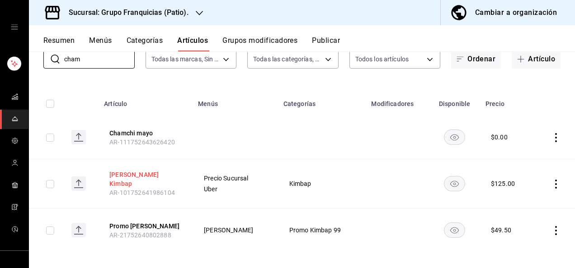
type input "cham"
click at [160, 177] on button "Chamchi Mayo Kimbap" at bounding box center [145, 179] width 72 height 18
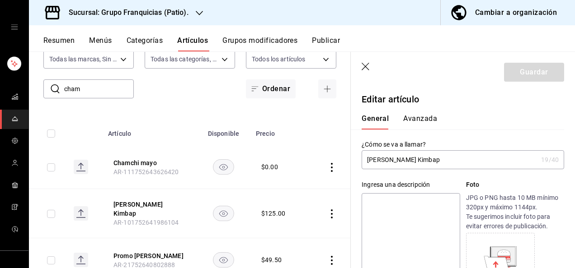
click at [409, 163] on input "Chamchi Mayo Kimbap" at bounding box center [450, 160] width 176 height 18
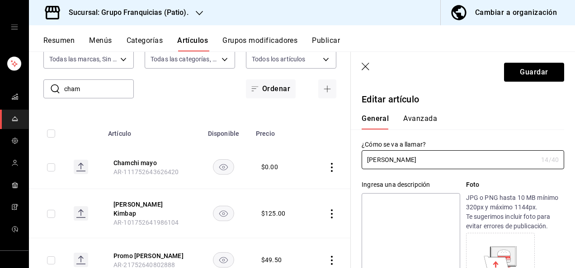
type input "[PERSON_NAME]"
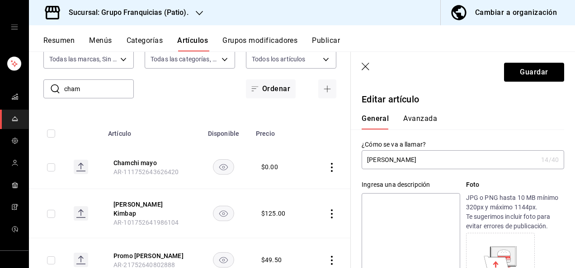
click at [420, 117] on button "Avanzada" at bounding box center [420, 121] width 34 height 15
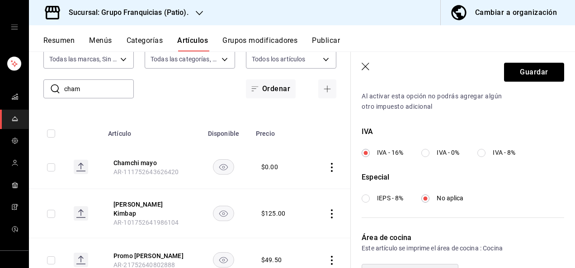
scroll to position [369, 0]
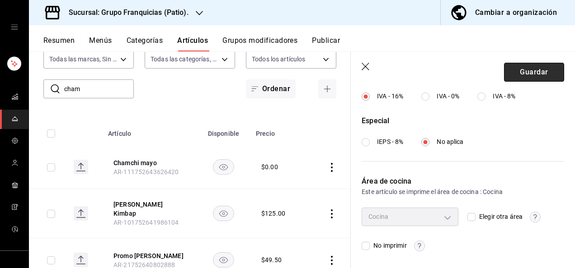
click at [527, 69] on button "Guardar" at bounding box center [534, 72] width 60 height 19
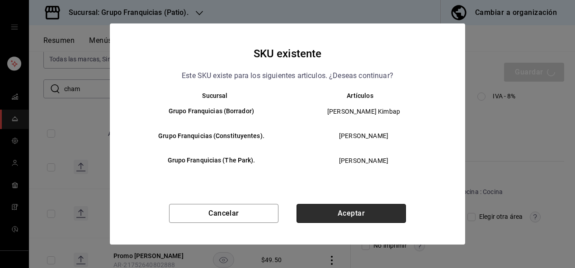
click at [343, 214] on button "Aceptar" at bounding box center [350, 213] width 109 height 19
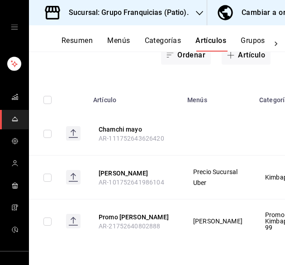
scroll to position [146, 0]
click at [136, 169] on button "[PERSON_NAME]" at bounding box center [135, 173] width 72 height 9
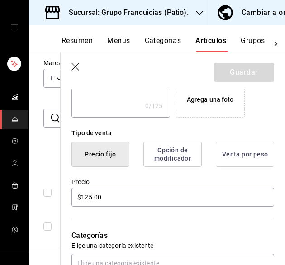
scroll to position [191, 0]
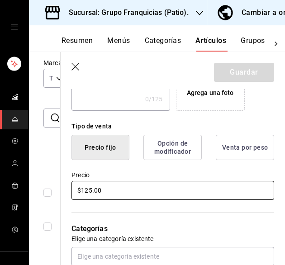
click at [187, 187] on input "$125.00" at bounding box center [172, 190] width 202 height 19
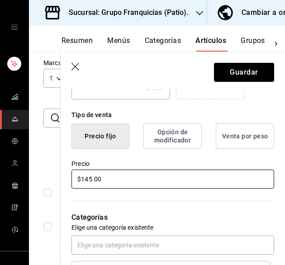
scroll to position [0, 0]
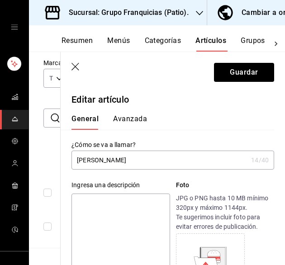
type input "$145.00"
click at [139, 120] on button "Avanzada" at bounding box center [130, 121] width 34 height 15
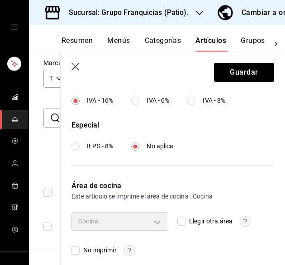
scroll to position [372, 0]
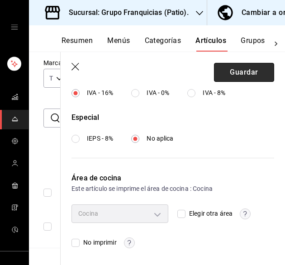
click at [254, 71] on button "Guardar" at bounding box center [244, 72] width 60 height 19
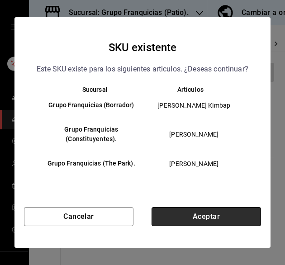
click at [210, 221] on button "Aceptar" at bounding box center [205, 216] width 109 height 19
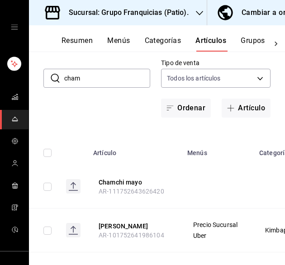
drag, startPoint x: 103, startPoint y: 65, endPoint x: 100, endPoint y: 71, distance: 6.9
click at [100, 71] on div "​ cham ​ Marcas Todas las marcas, Sin marca 5bdd948c-2695-4064-ac33-13a91c052da…" at bounding box center [157, 68] width 256 height 99
click at [100, 71] on input "cham" at bounding box center [107, 78] width 86 height 18
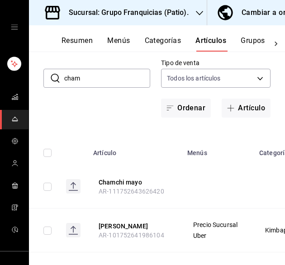
click at [100, 71] on input "cham" at bounding box center [107, 78] width 86 height 18
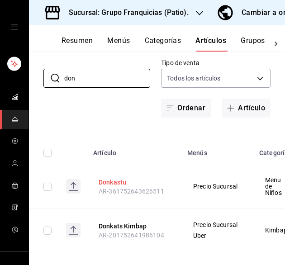
scroll to position [146, 0]
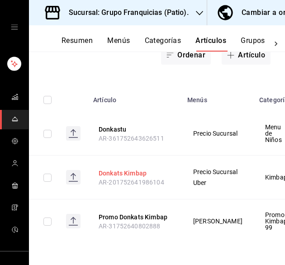
type input "don"
click at [132, 169] on button "Donkats Kimbap" at bounding box center [135, 173] width 72 height 9
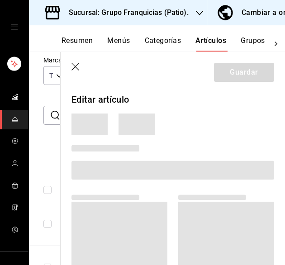
scroll to position [144, 0]
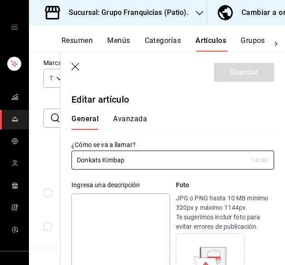
type input "$145.00"
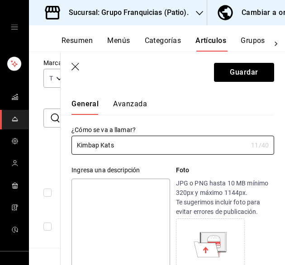
scroll to position [0, 0]
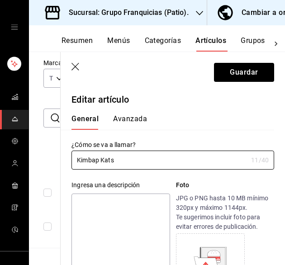
type input "Kimbap Kats"
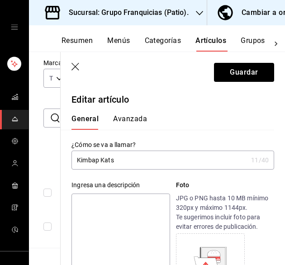
click at [143, 117] on button "Avanzada" at bounding box center [130, 121] width 34 height 15
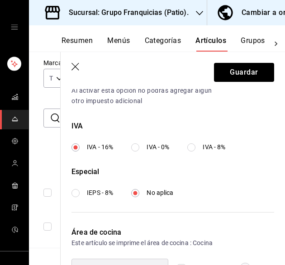
scroll to position [372, 0]
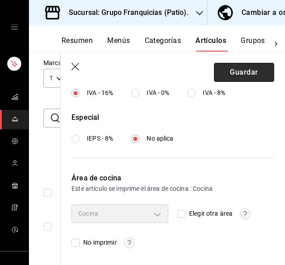
click at [245, 76] on button "Guardar" at bounding box center [244, 72] width 60 height 19
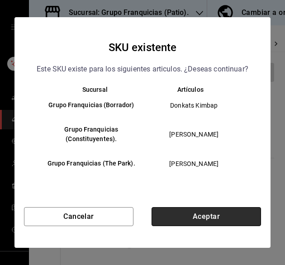
click at [205, 216] on button "Aceptar" at bounding box center [205, 216] width 109 height 19
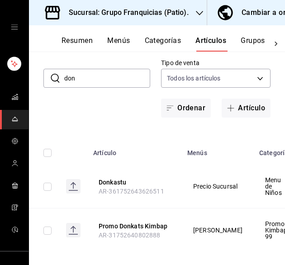
click at [117, 74] on input "don" at bounding box center [107, 78] width 86 height 18
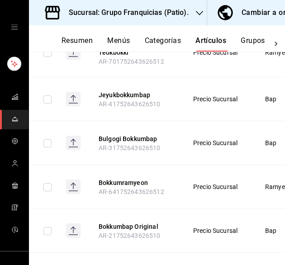
scroll to position [222, 0]
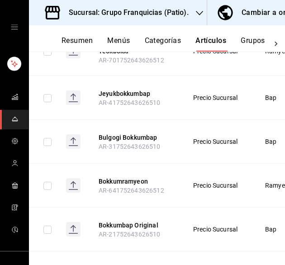
type input "bokk"
click at [133, 173] on th "Bokkumramyeon AR-641752643626512" at bounding box center [135, 186] width 94 height 44
click at [131, 179] on button "Bokkumramyeon" at bounding box center [135, 181] width 72 height 9
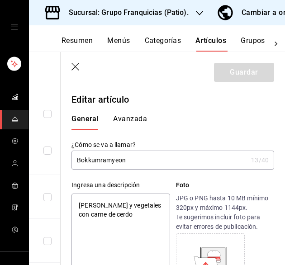
type textarea "x"
type input "$165.00"
click at [217, 156] on input "Bokkumramyeon" at bounding box center [159, 160] width 176 height 18
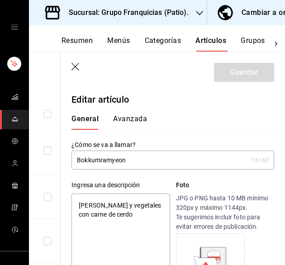
type input "R"
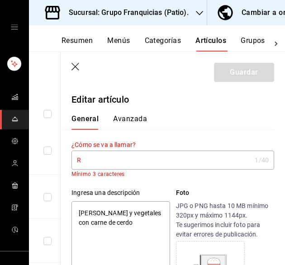
type textarea "x"
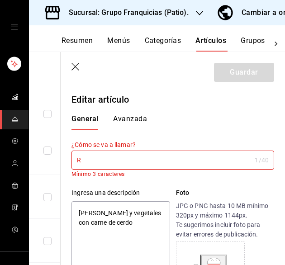
type input "Ra"
type textarea "x"
type input "Ram"
type textarea "x"
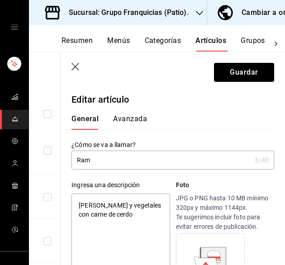
type input "Ramy"
type textarea "x"
type input "Ramyeo"
type textarea "x"
type input "Ramyeon"
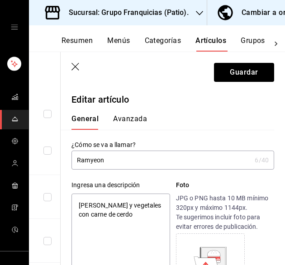
type textarea "x"
type input "Ramyeon"
type textarea "x"
type input "Ramyeon d"
type textarea "x"
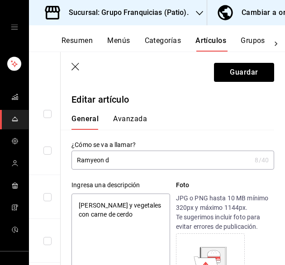
type input "Ramyeon de"
type textarea "x"
type input "Ramyeon de"
type textarea "x"
type input "Ramyeon de ce"
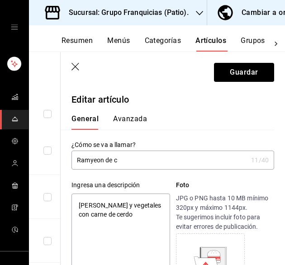
type textarea "x"
type input "Ramyeon de cer"
type textarea "x"
type input "Ramyeon de cerd"
type textarea "x"
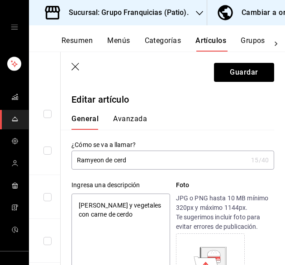
type input "Ramyeon de cerdo"
type textarea "x"
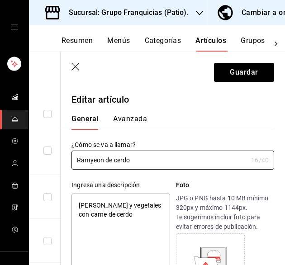
type input "Ramyeon de cerdo"
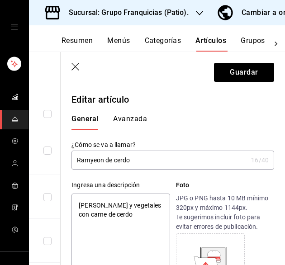
click at [127, 118] on button "Avanzada" at bounding box center [130, 121] width 34 height 15
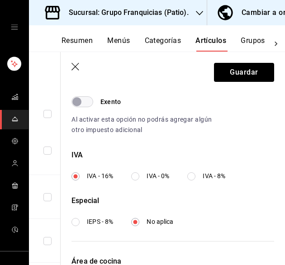
scroll to position [372, 0]
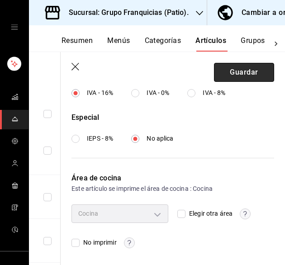
click at [245, 69] on button "Guardar" at bounding box center [244, 72] width 60 height 19
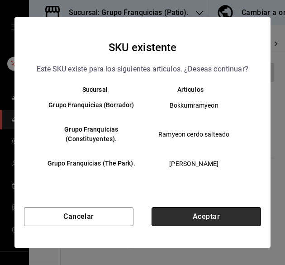
click at [206, 216] on button "Aceptar" at bounding box center [205, 216] width 109 height 19
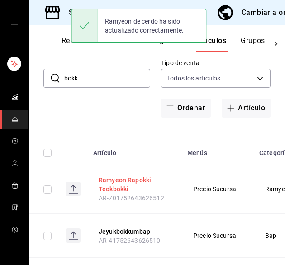
click at [129, 179] on button "Ramyeon Rapokki Teokbokki" at bounding box center [135, 184] width 72 height 18
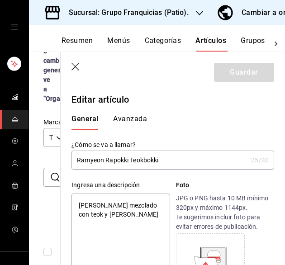
type input "Ramyeon Rapokki Teokbokk"
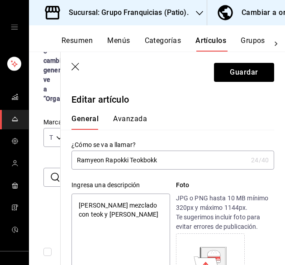
type textarea "x"
type input "Ramyeon Ra"
type textarea "x"
type input "Ramyeon R"
type textarea "x"
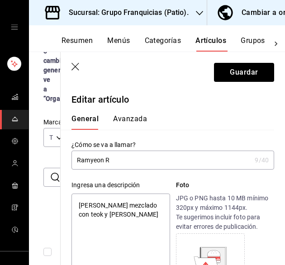
type input "Ramyeon"
type textarea "x"
type input "RRamyeon"
type textarea "x"
type input "RaRamyeon"
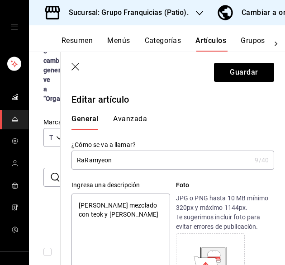
type textarea "x"
type input "RapRamyeon"
type textarea "x"
type input "RappRamyeon"
type textarea "x"
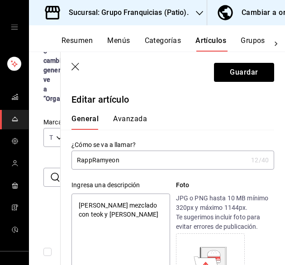
type input "RappoRamyeon"
type textarea "x"
type input "RappokRamyeon"
type textarea "x"
type input "RappokiRamyeon"
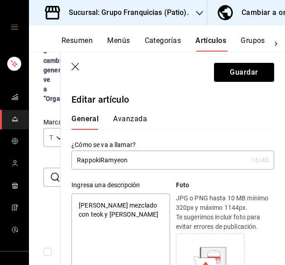
type textarea "x"
type input "Rappoki Ramyeon"
type textarea "x"
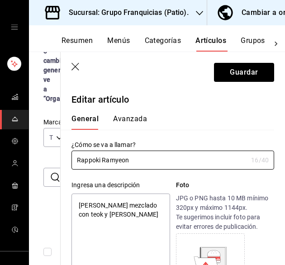
type input "Rappoki Ramyeon"
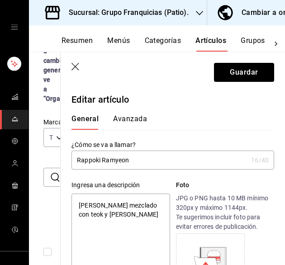
click at [139, 121] on button "Avanzada" at bounding box center [130, 121] width 34 height 15
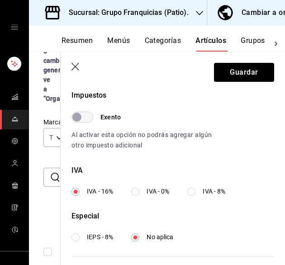
scroll to position [372, 0]
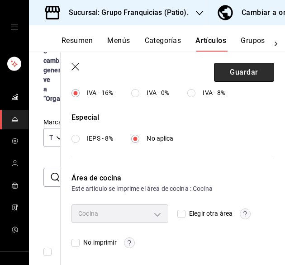
click at [244, 79] on button "Guardar" at bounding box center [244, 72] width 60 height 19
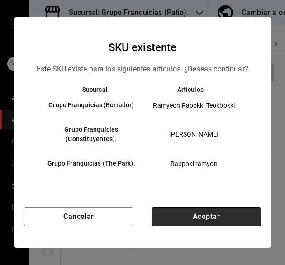
click at [207, 221] on button "Aceptar" at bounding box center [205, 216] width 109 height 19
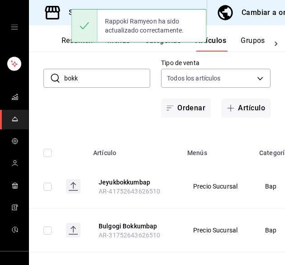
click at [115, 85] on input "bokk" at bounding box center [107, 78] width 86 height 18
type input "b"
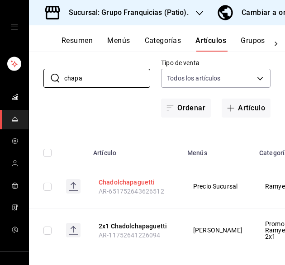
type input "chapa"
click at [144, 182] on button "Chadolchapaguetti" at bounding box center [135, 182] width 72 height 9
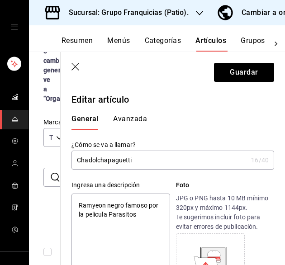
type input "Chadolhapaguetti"
type textarea "x"
type input "hapaguetti"
type textarea "x"
type input "Chapaguetti"
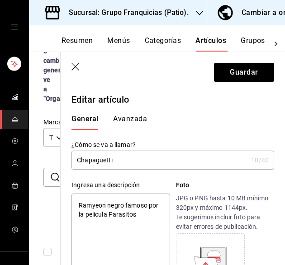
type textarea "x"
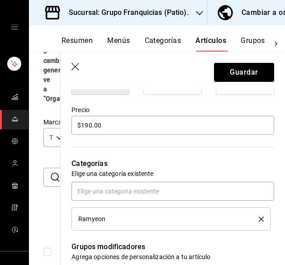
scroll to position [257, 0]
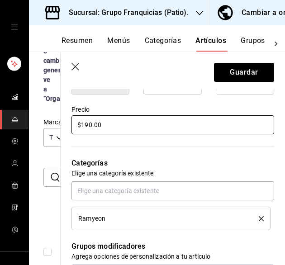
type input "Chapaguetti"
click at [174, 126] on input "$190.00" at bounding box center [172, 124] width 202 height 19
type textarea "x"
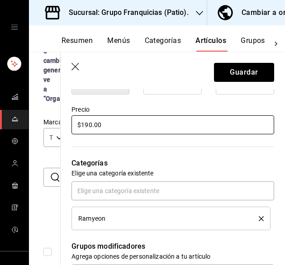
type input "$1.00"
type textarea "x"
type input "$180.00"
type textarea "x"
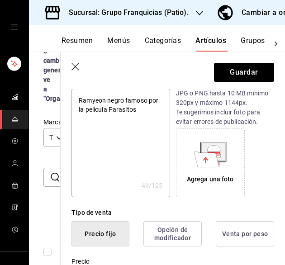
scroll to position [0, 0]
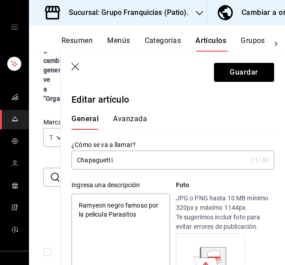
type input "$180.00"
click at [135, 126] on button "Avanzada" at bounding box center [130, 121] width 34 height 15
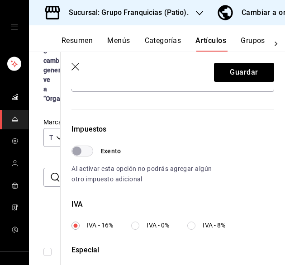
scroll to position [372, 0]
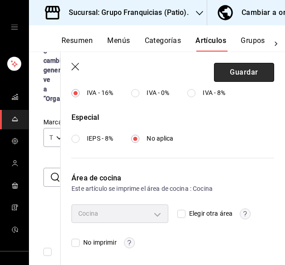
click at [244, 78] on button "Guardar" at bounding box center [244, 72] width 60 height 19
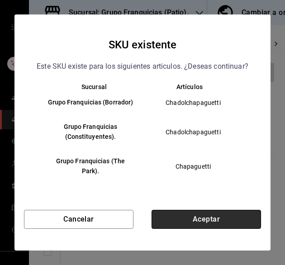
click at [207, 217] on button "Aceptar" at bounding box center [205, 219] width 109 height 19
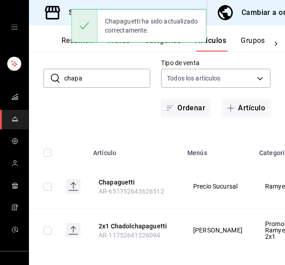
click at [111, 78] on input "chapa" at bounding box center [107, 78] width 86 height 18
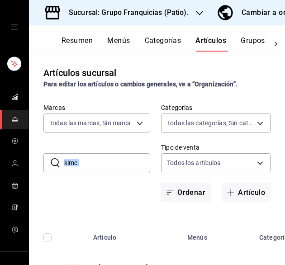
drag, startPoint x: 112, startPoint y: 179, endPoint x: 117, endPoint y: 168, distance: 11.9
click at [117, 168] on div "​ kimc ​ Marcas Todas las marcas, Sin marca 5bdd948c-2695-4064-ac33-13a91c052da…" at bounding box center [157, 152] width 256 height 99
click at [117, 168] on input "kimc" at bounding box center [107, 163] width 86 height 18
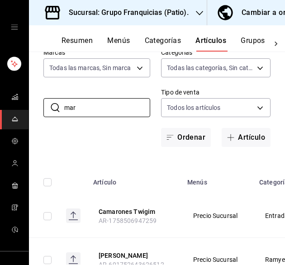
scroll to position [49, 0]
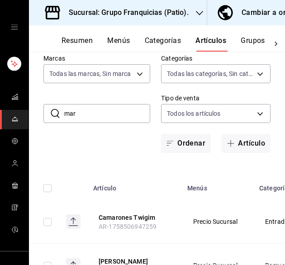
click at [104, 103] on div "​ mar ​ Marcas Todas las marcas, Sin marca 5bdd948c-2695-4064-ac33-13a91c052da4…" at bounding box center [157, 103] width 256 height 99
click at [100, 109] on input "mar" at bounding box center [107, 113] width 86 height 18
type input "m"
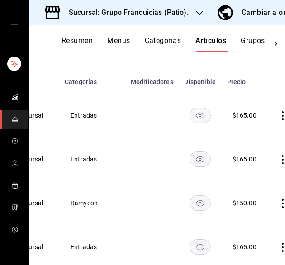
scroll to position [0, 0]
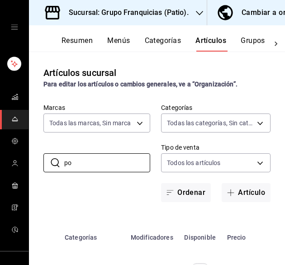
type input "p"
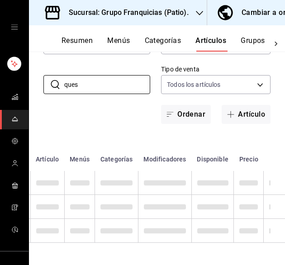
scroll to position [0, 47]
type input "q"
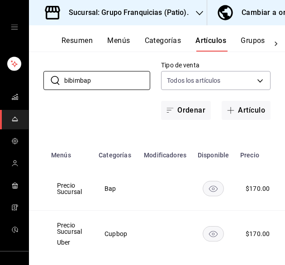
scroll to position [0, 171]
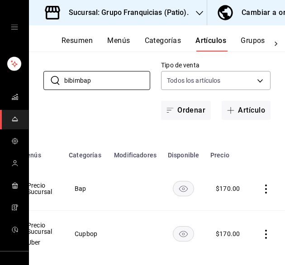
type input "bibimbap"
click at [261, 236] on icon "actions" at bounding box center [265, 234] width 9 height 9
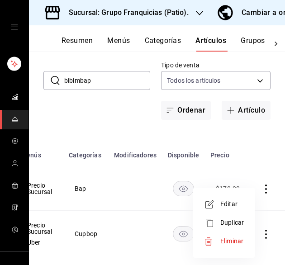
click at [240, 236] on span "Eliminar" at bounding box center [231, 240] width 23 height 9
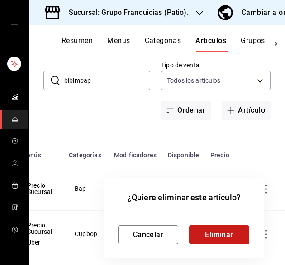
click at [226, 228] on button "Eliminar" at bounding box center [219, 234] width 60 height 19
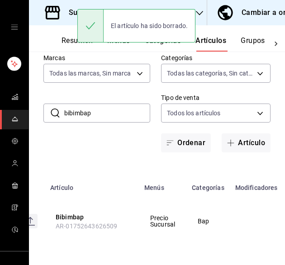
scroll to position [0, 0]
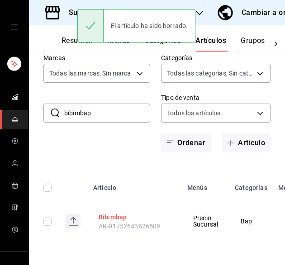
click at [106, 212] on button "Bibimbap" at bounding box center [135, 216] width 72 height 9
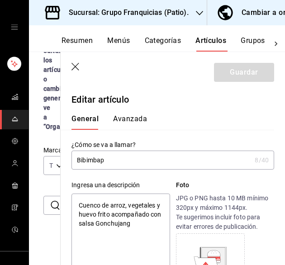
click at [138, 114] on button "Avanzada" at bounding box center [130, 121] width 34 height 15
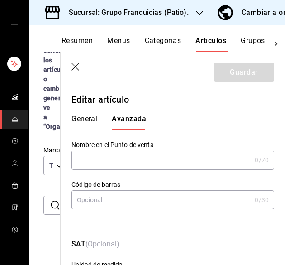
click at [91, 122] on button "General" at bounding box center [84, 121] width 26 height 15
type textarea "x"
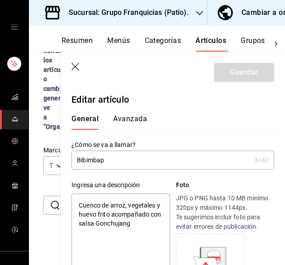
click at [91, 122] on button "General" at bounding box center [84, 121] width 27 height 15
click at [77, 65] on icon "button" at bounding box center [75, 67] width 8 height 8
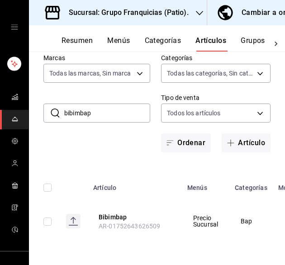
click at [130, 107] on input "bibimbap" at bounding box center [107, 113] width 86 height 18
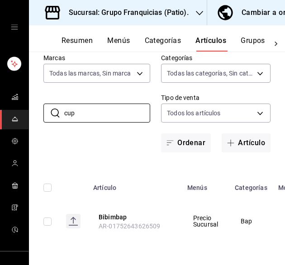
type input "cup"
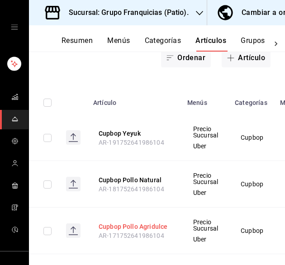
click at [159, 222] on button "Cupbop Pollo Agridulce" at bounding box center [135, 226] width 72 height 9
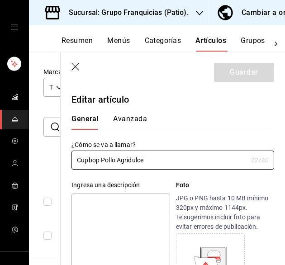
type input "$170.00"
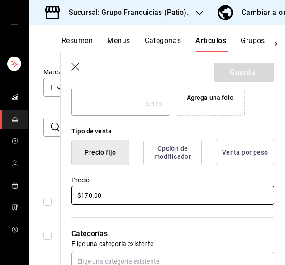
scroll to position [262, 0]
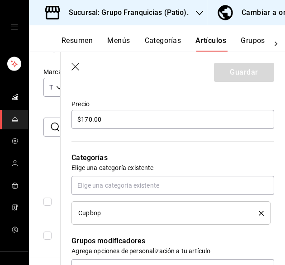
click at [258, 214] on icon "delete" at bounding box center [260, 213] width 5 height 5
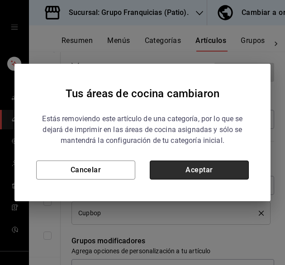
click at [214, 170] on button "Aceptar" at bounding box center [199, 169] width 99 height 19
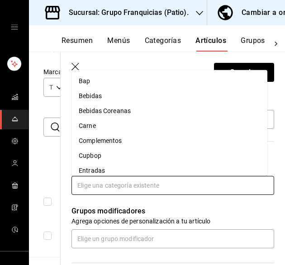
click at [164, 184] on input "text" at bounding box center [172, 185] width 202 height 19
click at [145, 80] on li "Bap" at bounding box center [169, 80] width 196 height 15
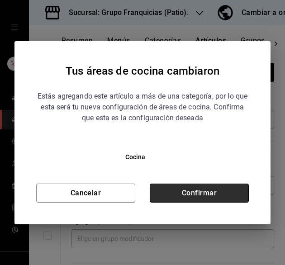
click at [186, 189] on button "Confirmar" at bounding box center [199, 192] width 99 height 19
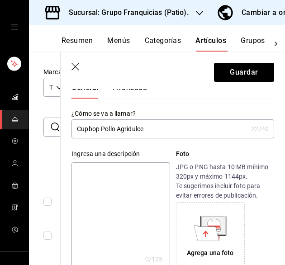
scroll to position [0, 0]
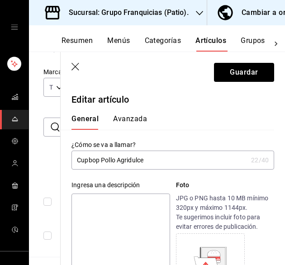
click at [141, 120] on button "Avanzada" at bounding box center [130, 121] width 34 height 15
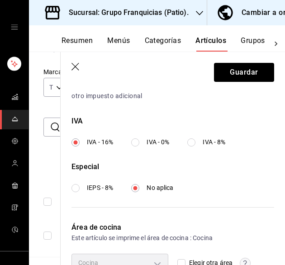
scroll to position [372, 0]
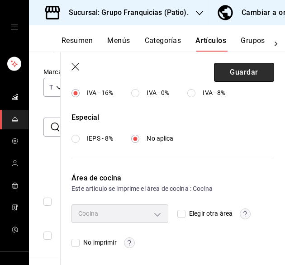
click at [241, 73] on button "Guardar" at bounding box center [244, 72] width 60 height 19
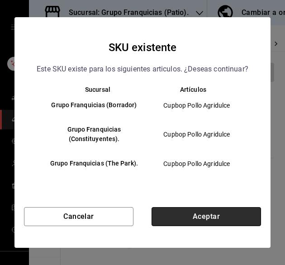
click at [177, 212] on button "Aceptar" at bounding box center [205, 216] width 109 height 19
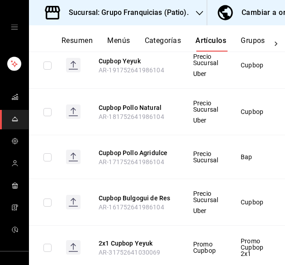
scroll to position [207, 0]
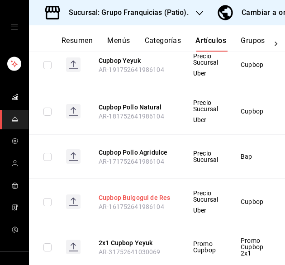
click at [128, 193] on button "Cupbop Bulgogui de Res" at bounding box center [135, 197] width 72 height 9
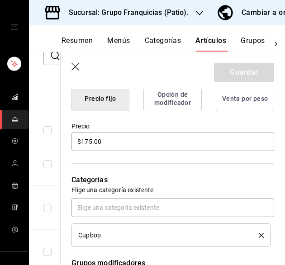
scroll to position [241, 0]
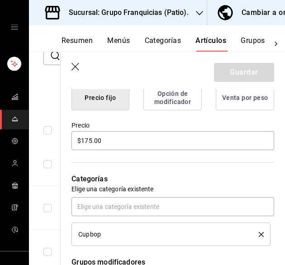
click at [258, 235] on icon "delete" at bounding box center [260, 234] width 5 height 5
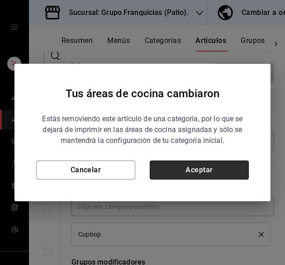
click at [209, 173] on button "Aceptar" at bounding box center [199, 169] width 99 height 19
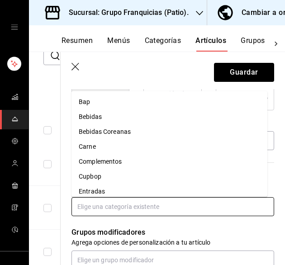
click at [147, 205] on input "text" at bounding box center [172, 206] width 202 height 19
type input "ba"
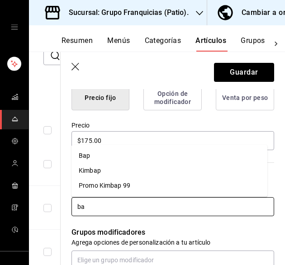
click at [139, 150] on li "Bap" at bounding box center [169, 155] width 196 height 15
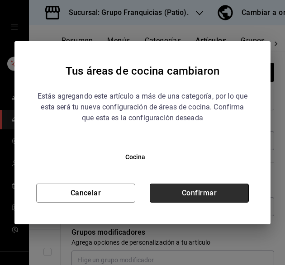
click at [202, 194] on button "Confirmar" at bounding box center [199, 192] width 99 height 19
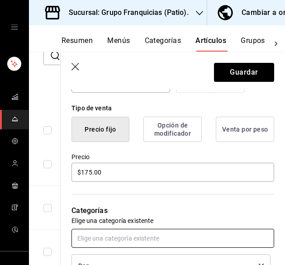
scroll to position [0, 0]
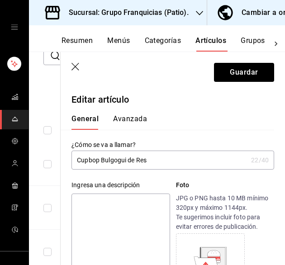
click at [135, 122] on button "Avanzada" at bounding box center [130, 121] width 34 height 15
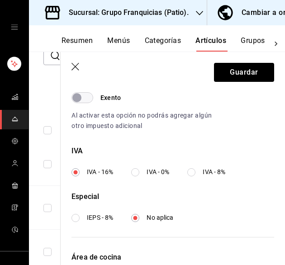
scroll to position [372, 0]
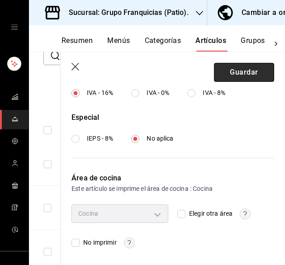
click at [245, 73] on button "Guardar" at bounding box center [244, 72] width 60 height 19
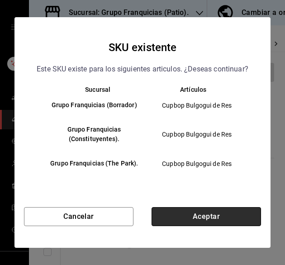
click at [182, 214] on button "Aceptar" at bounding box center [205, 216] width 109 height 19
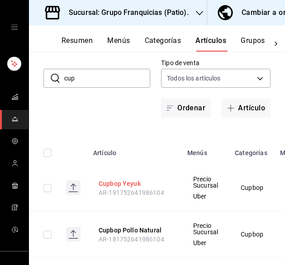
click at [119, 185] on button "Cupbop Yeyuk" at bounding box center [135, 183] width 72 height 9
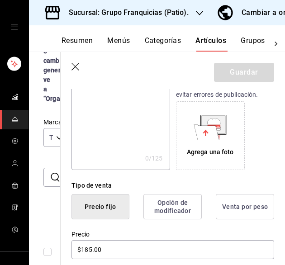
scroll to position [143, 0]
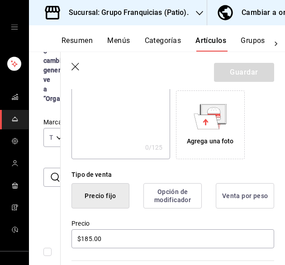
click at [115, 226] on div "Precio $185.00" at bounding box center [172, 234] width 202 height 30
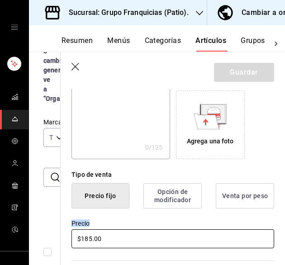
drag, startPoint x: 115, startPoint y: 226, endPoint x: 112, endPoint y: 232, distance: 6.1
click at [112, 232] on div "Precio $185.00" at bounding box center [172, 234] width 202 height 30
click at [112, 232] on input "$185.00" at bounding box center [172, 238] width 202 height 19
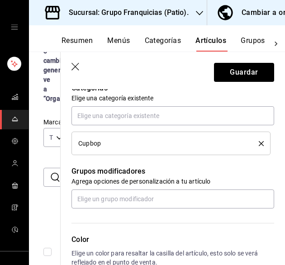
scroll to position [333, 0]
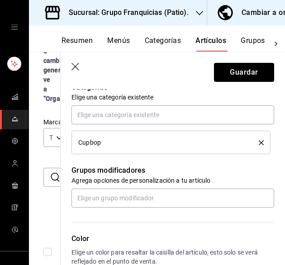
type input "$190.00"
click at [257, 144] on li "Cupbop" at bounding box center [170, 142] width 199 height 23
click at [258, 143] on icon "delete" at bounding box center [260, 142] width 5 height 5
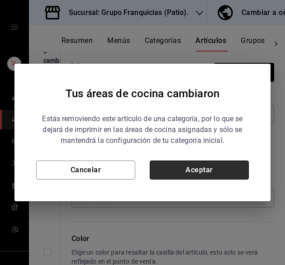
click at [170, 171] on button "Aceptar" at bounding box center [199, 169] width 99 height 19
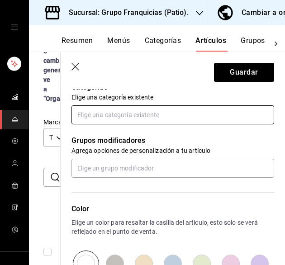
click at [136, 121] on input "text" at bounding box center [172, 114] width 202 height 19
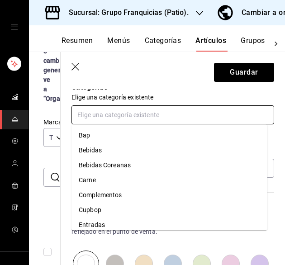
click at [118, 137] on li "Bap" at bounding box center [169, 135] width 196 height 15
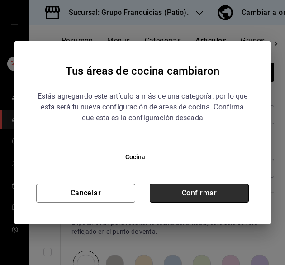
click at [196, 191] on button "Confirmar" at bounding box center [199, 192] width 99 height 19
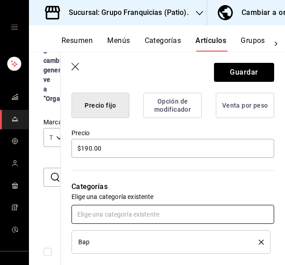
scroll to position [0, 0]
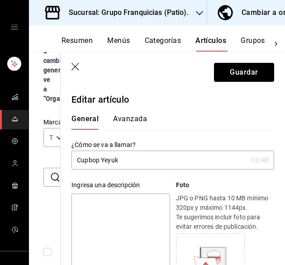
click at [128, 118] on button "Avanzada" at bounding box center [130, 121] width 34 height 15
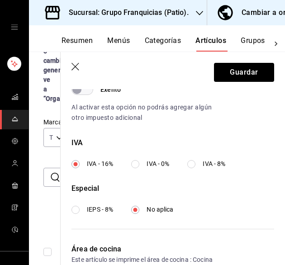
scroll to position [372, 0]
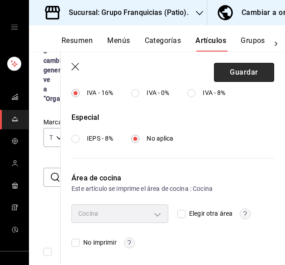
click at [249, 73] on button "Guardar" at bounding box center [244, 72] width 60 height 19
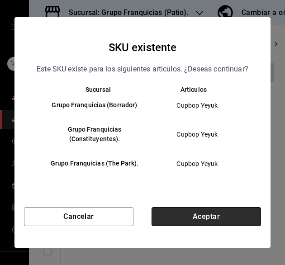
click at [196, 222] on button "Aceptar" at bounding box center [205, 216] width 109 height 19
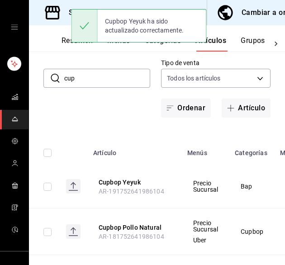
drag, startPoint x: 112, startPoint y: 68, endPoint x: 105, endPoint y: 74, distance: 9.0
click at [105, 74] on div "​ cup ​ Marcas Todas las marcas, Sin marca 5bdd948c-2695-4064-ac33-13a91c052da4…" at bounding box center [157, 68] width 256 height 99
click at [105, 74] on input "cup" at bounding box center [107, 78] width 86 height 18
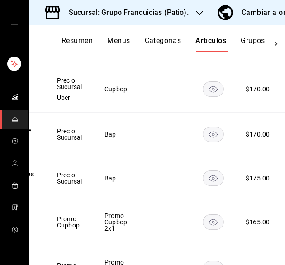
scroll to position [0, 171]
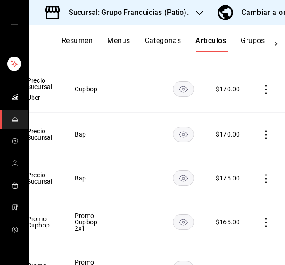
click at [261, 90] on icon "actions" at bounding box center [265, 89] width 9 height 9
click at [237, 145] on span "Eliminar" at bounding box center [231, 146] width 23 height 7
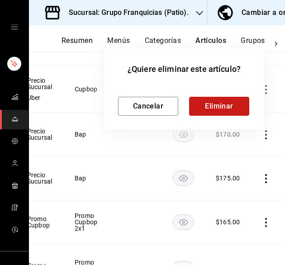
click at [230, 110] on button "Eliminar" at bounding box center [219, 106] width 60 height 19
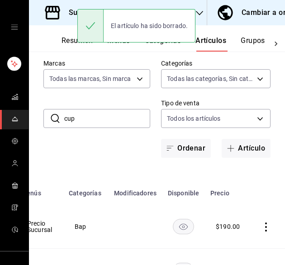
scroll to position [43, 0]
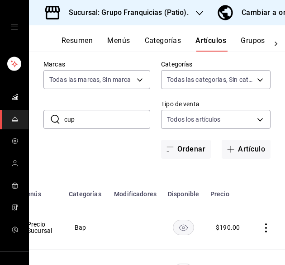
click at [90, 119] on input "cup" at bounding box center [107, 119] width 86 height 18
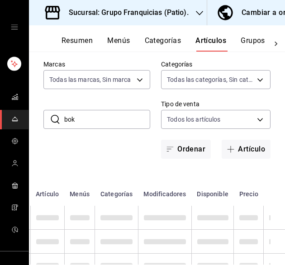
scroll to position [0, 47]
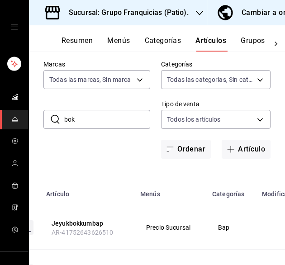
drag, startPoint x: 131, startPoint y: 176, endPoint x: 160, endPoint y: 109, distance: 73.3
click at [160, 109] on div "Artículos sucursal Para editar los artículos o cambios generales, ve a “Organiz…" at bounding box center [157, 158] width 256 height 213
drag, startPoint x: 160, startPoint y: 109, endPoint x: 108, endPoint y: 121, distance: 53.3
click at [108, 121] on input "bok" at bounding box center [107, 119] width 86 height 18
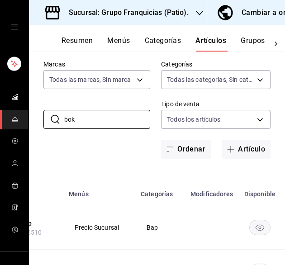
scroll to position [0, 178]
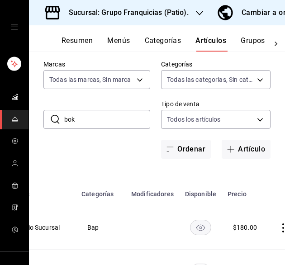
click at [278, 229] on icon "actions" at bounding box center [282, 227] width 9 height 9
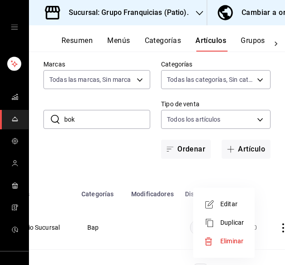
click at [241, 240] on span "Eliminar" at bounding box center [231, 240] width 23 height 7
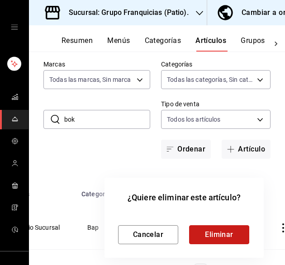
click at [218, 235] on button "Eliminar" at bounding box center [219, 234] width 60 height 19
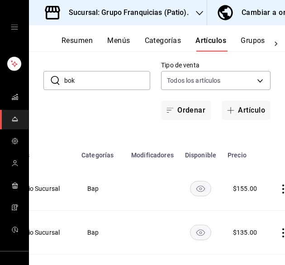
click at [278, 191] on icon "actions" at bounding box center [282, 188] width 9 height 9
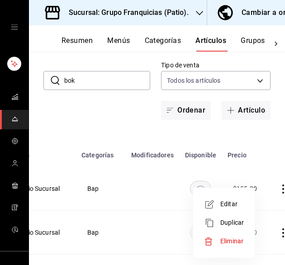
click at [234, 235] on li "Eliminar" at bounding box center [224, 241] width 54 height 19
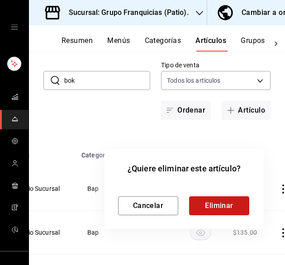
click at [218, 208] on button "Eliminar" at bounding box center [219, 205] width 60 height 19
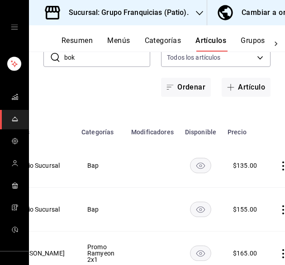
click at [278, 169] on icon "actions" at bounding box center [282, 165] width 9 height 9
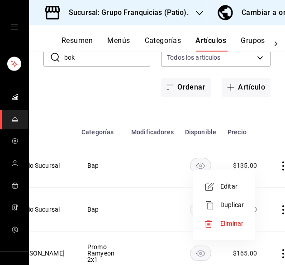
click at [233, 217] on li "Eliminar" at bounding box center [224, 223] width 54 height 19
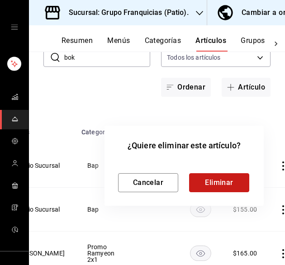
click at [230, 185] on button "Eliminar" at bounding box center [219, 182] width 60 height 19
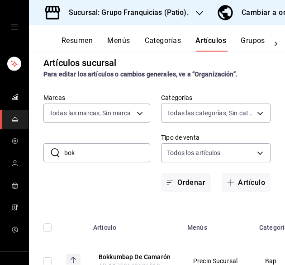
scroll to position [0, 0]
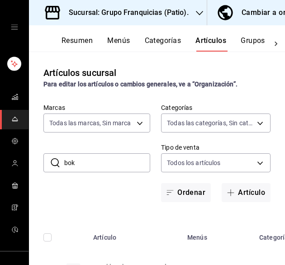
click at [115, 160] on input "bok" at bounding box center [107, 163] width 86 height 18
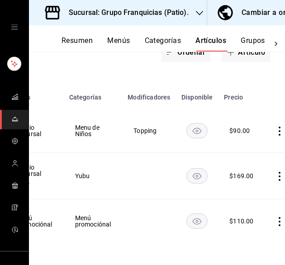
scroll to position [0, 196]
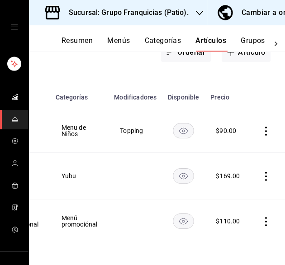
type input "yubu"
click at [265, 127] on icon "actions" at bounding box center [266, 131] width 2 height 9
click at [234, 181] on span "Eliminar" at bounding box center [231, 182] width 23 height 7
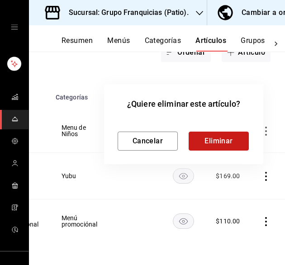
click at [230, 146] on button "Eliminar" at bounding box center [218, 141] width 60 height 19
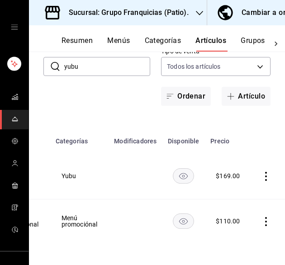
click at [261, 172] on icon "actions" at bounding box center [265, 176] width 9 height 9
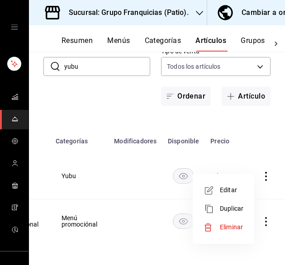
click at [229, 226] on span "Eliminar" at bounding box center [231, 226] width 23 height 7
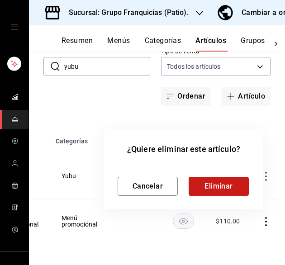
click at [234, 189] on button "Eliminar" at bounding box center [218, 186] width 60 height 19
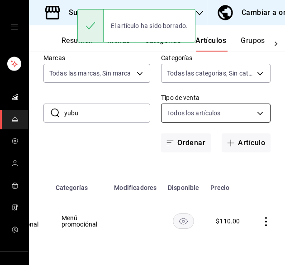
scroll to position [56, 0]
click at [239, 133] on button "Artículo" at bounding box center [245, 142] width 49 height 19
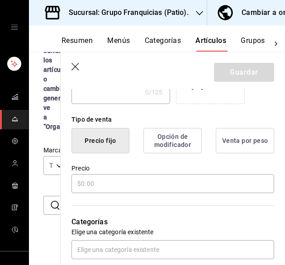
scroll to position [200, 0]
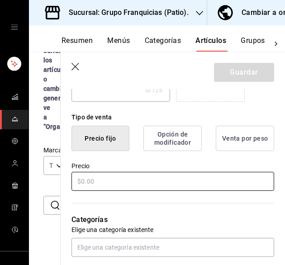
type input "Bulgogi Yubu"
click at [108, 189] on input "text" at bounding box center [172, 181] width 202 height 19
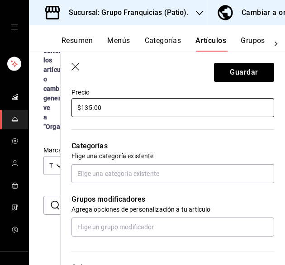
scroll to position [276, 0]
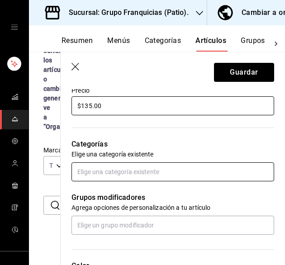
type input "$135.00"
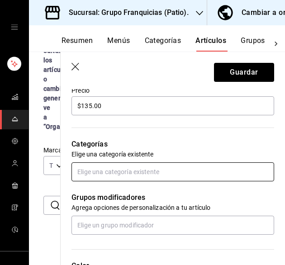
click at [128, 173] on input "text" at bounding box center [172, 171] width 202 height 19
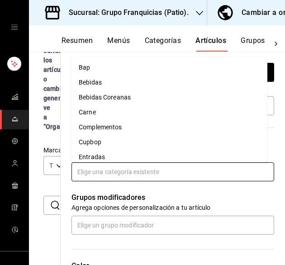
scroll to position [199, 0]
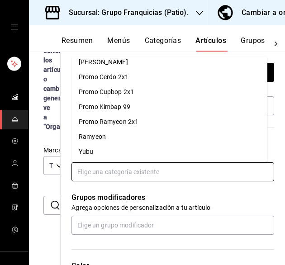
click at [143, 149] on li "Yubu" at bounding box center [169, 151] width 196 height 15
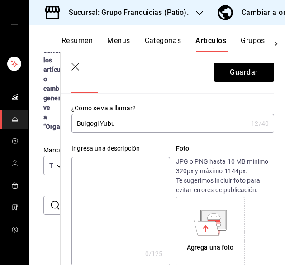
scroll to position [0, 0]
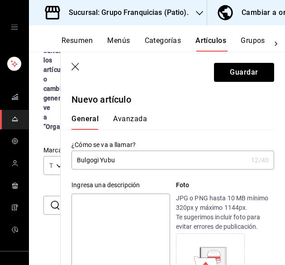
click at [140, 122] on button "Avanzada" at bounding box center [130, 121] width 34 height 15
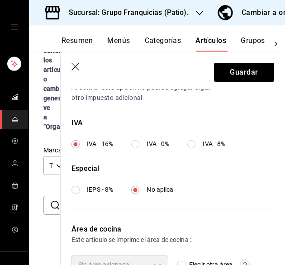
scroll to position [372, 0]
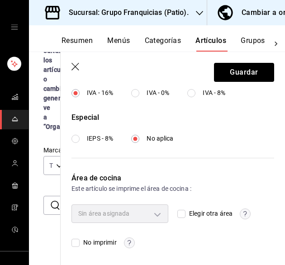
click at [179, 215] on div "Elegir otra área" at bounding box center [225, 213] width 97 height 18
click at [179, 215] on input "Elegir otra área" at bounding box center [181, 214] width 8 height 8
checkbox input "true"
type input "92c8fcfe-5290-4cfa-90b6-24f8ecbe5194"
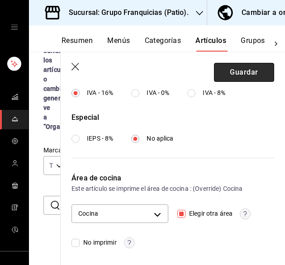
click at [244, 78] on button "Guardar" at bounding box center [244, 72] width 60 height 19
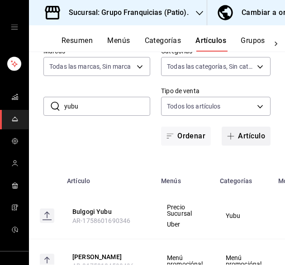
click at [248, 136] on button "Artículo" at bounding box center [245, 136] width 49 height 19
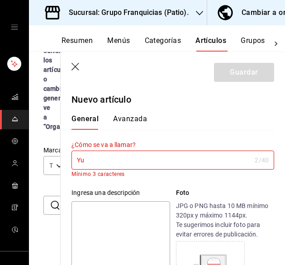
type input "Y"
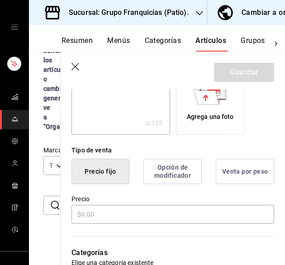
scroll to position [169, 0]
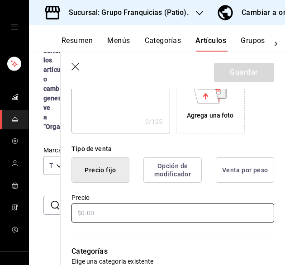
type input "[PERSON_NAME]"
click at [112, 208] on input "text" at bounding box center [172, 212] width 202 height 19
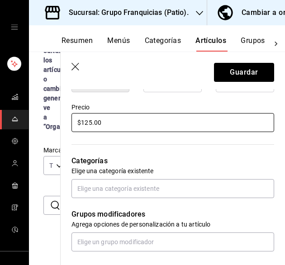
scroll to position [259, 0]
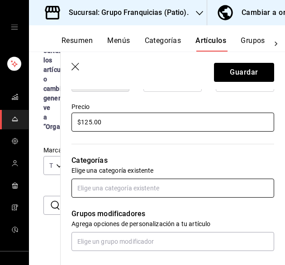
type input "$125.00"
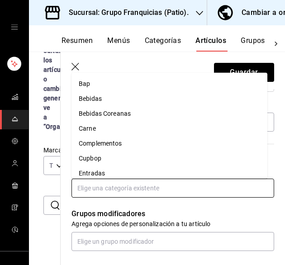
click at [136, 187] on input "text" at bounding box center [172, 188] width 202 height 19
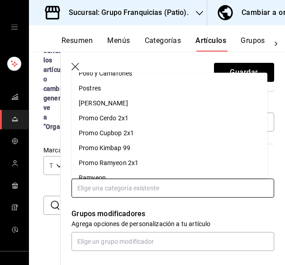
scroll to position [199, 0]
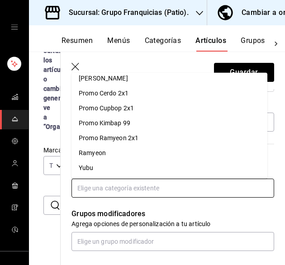
click at [140, 168] on li "Yubu" at bounding box center [169, 167] width 196 height 15
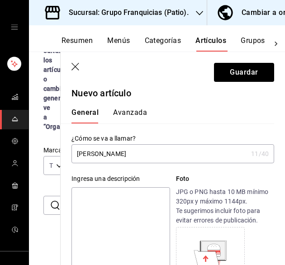
scroll to position [0, 0]
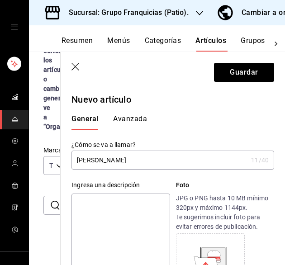
click at [140, 118] on button "Avanzada" at bounding box center [130, 121] width 34 height 15
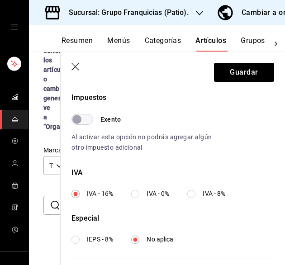
scroll to position [372, 0]
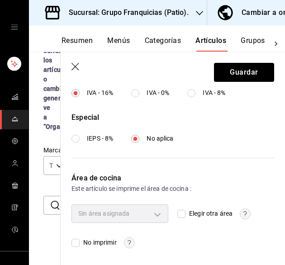
click at [177, 214] on input "Elegir otra área" at bounding box center [181, 214] width 8 height 8
checkbox input "true"
type input "92c8fcfe-5290-4cfa-90b6-24f8ecbe5194"
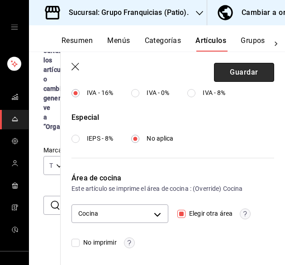
click at [248, 75] on button "Guardar" at bounding box center [244, 72] width 60 height 19
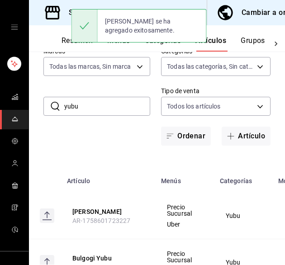
click at [85, 108] on input "yubu" at bounding box center [107, 106] width 86 height 18
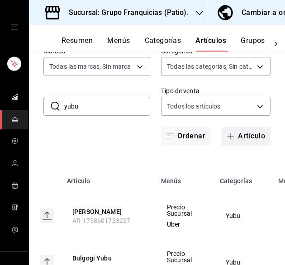
click at [236, 139] on button "Artículo" at bounding box center [245, 136] width 49 height 19
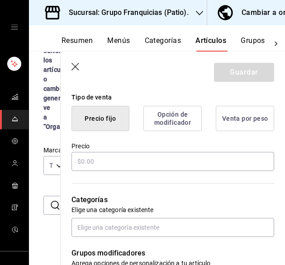
scroll to position [215, 0]
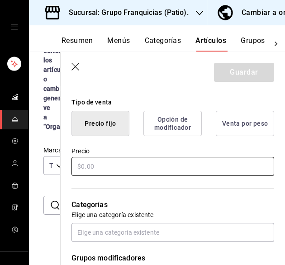
type input "Chamchi Yubu"
click at [124, 171] on input "text" at bounding box center [172, 166] width 202 height 19
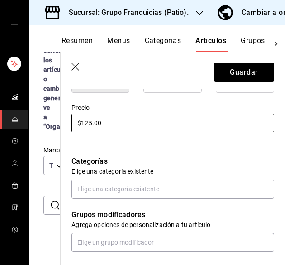
scroll to position [261, 0]
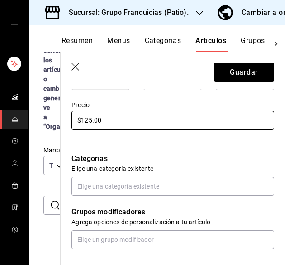
type input "$125.00"
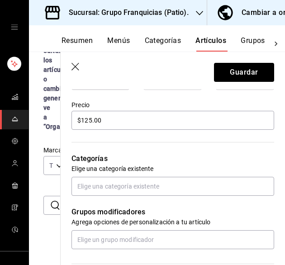
click at [113, 175] on div "Categorías Elige una categoría existente" at bounding box center [167, 163] width 213 height 65
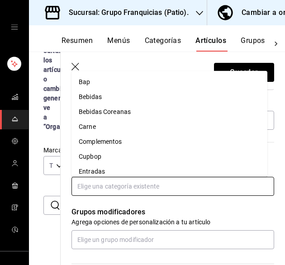
click at [110, 187] on input "text" at bounding box center [172, 186] width 202 height 19
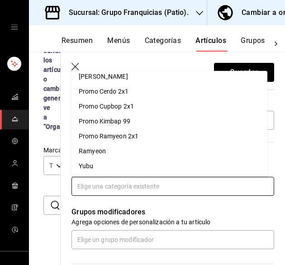
click at [126, 161] on li "Yubu" at bounding box center [169, 165] width 196 height 15
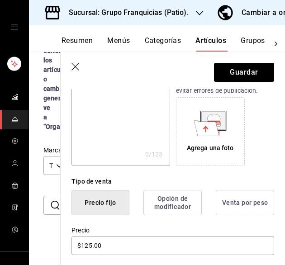
scroll to position [0, 0]
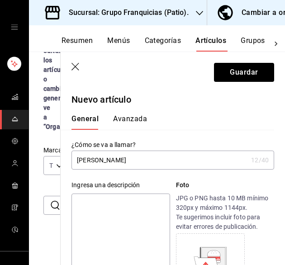
click at [141, 119] on button "Avanzada" at bounding box center [130, 121] width 34 height 15
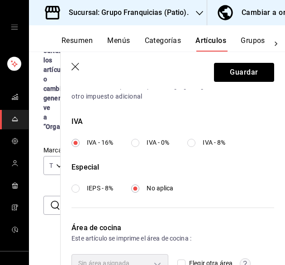
scroll to position [372, 0]
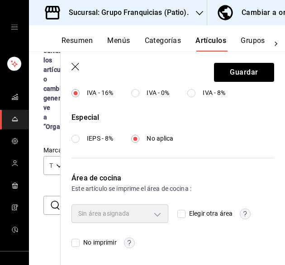
click at [177, 211] on input "Elegir otra área" at bounding box center [181, 214] width 8 height 8
checkbox input "true"
type input "92c8fcfe-5290-4cfa-90b6-24f8ecbe5194"
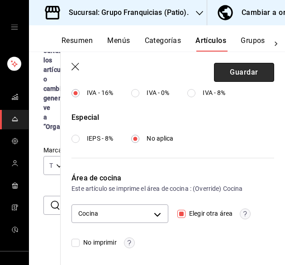
click at [244, 79] on button "Guardar" at bounding box center [244, 72] width 60 height 19
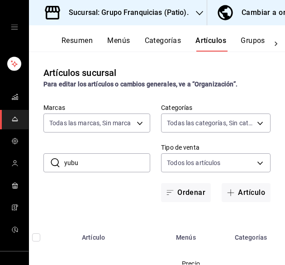
click at [77, 217] on div "Artículos sucursal Para editar los artículos o cambios generales, ve a “Organiz…" at bounding box center [157, 158] width 256 height 213
